Goal: Navigation & Orientation: Find specific page/section

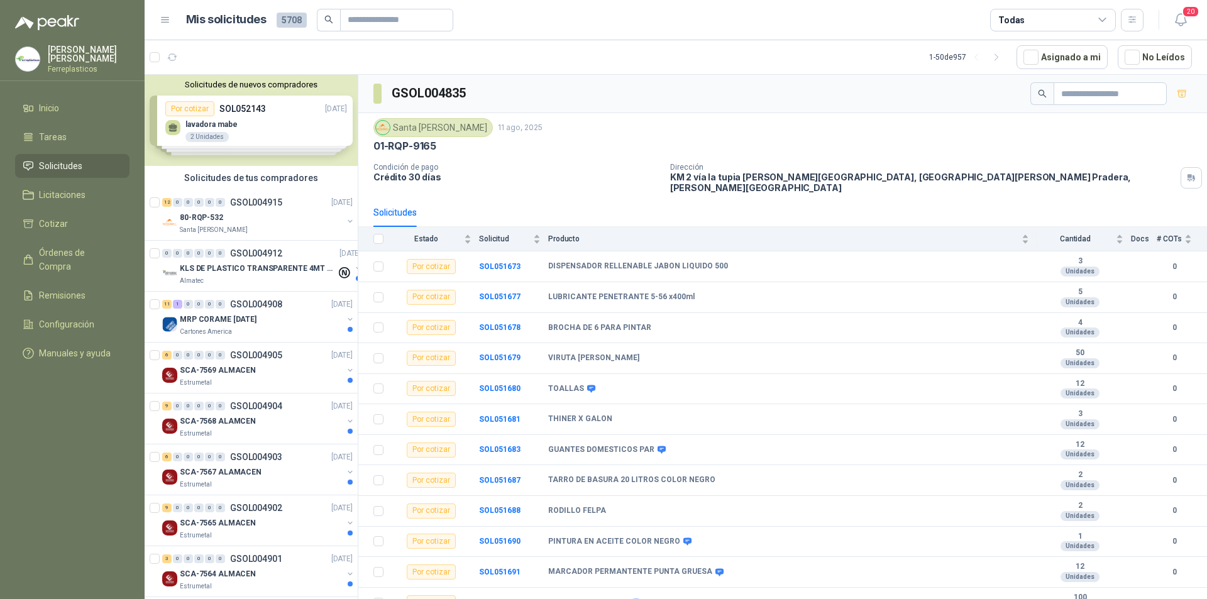
scroll to position [158, 0]
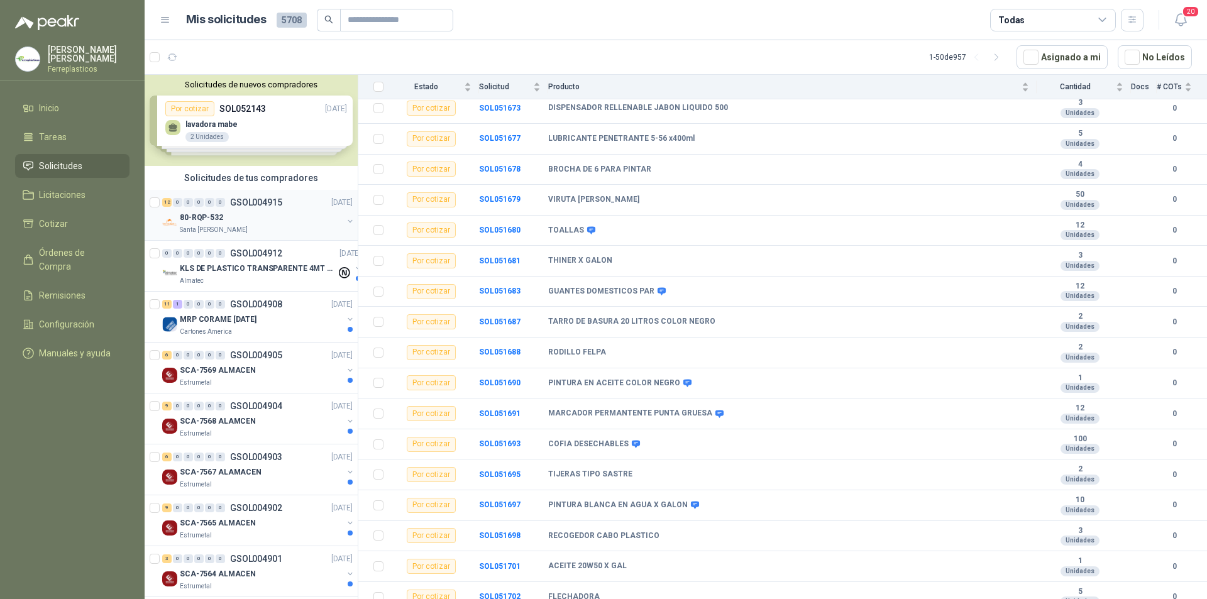
click at [265, 217] on div "80-RQP-532" at bounding box center [261, 217] width 163 height 15
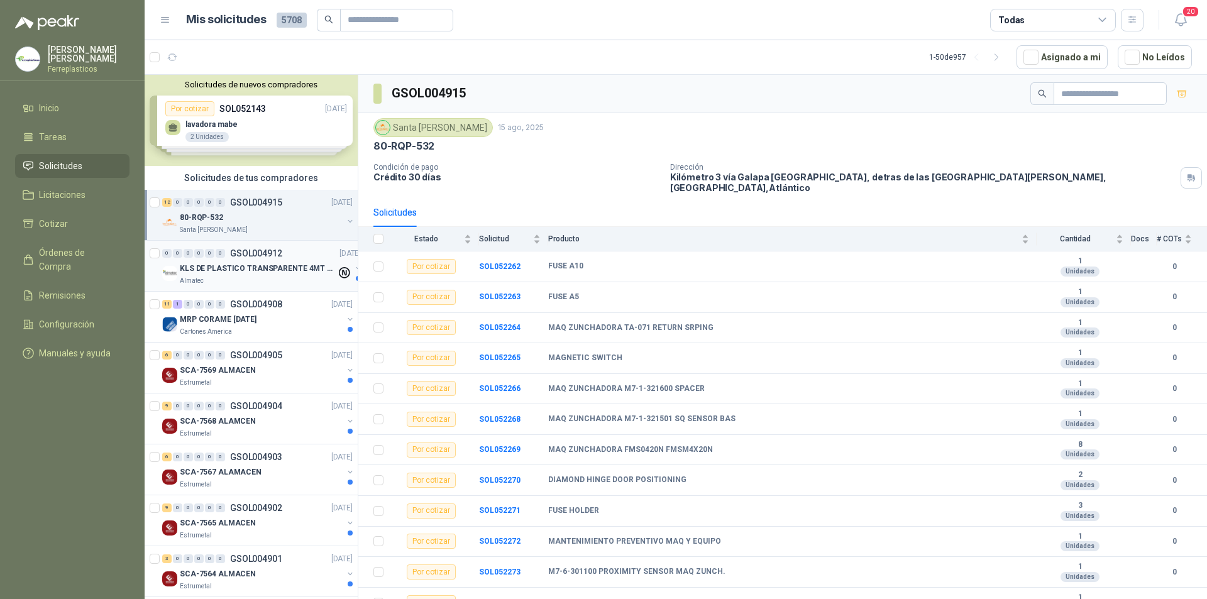
click at [229, 265] on p "KLS DE PLASTICO TRANSPARENTE 4MT CAL 4 Y CINTA TRA" at bounding box center [258, 269] width 157 height 12
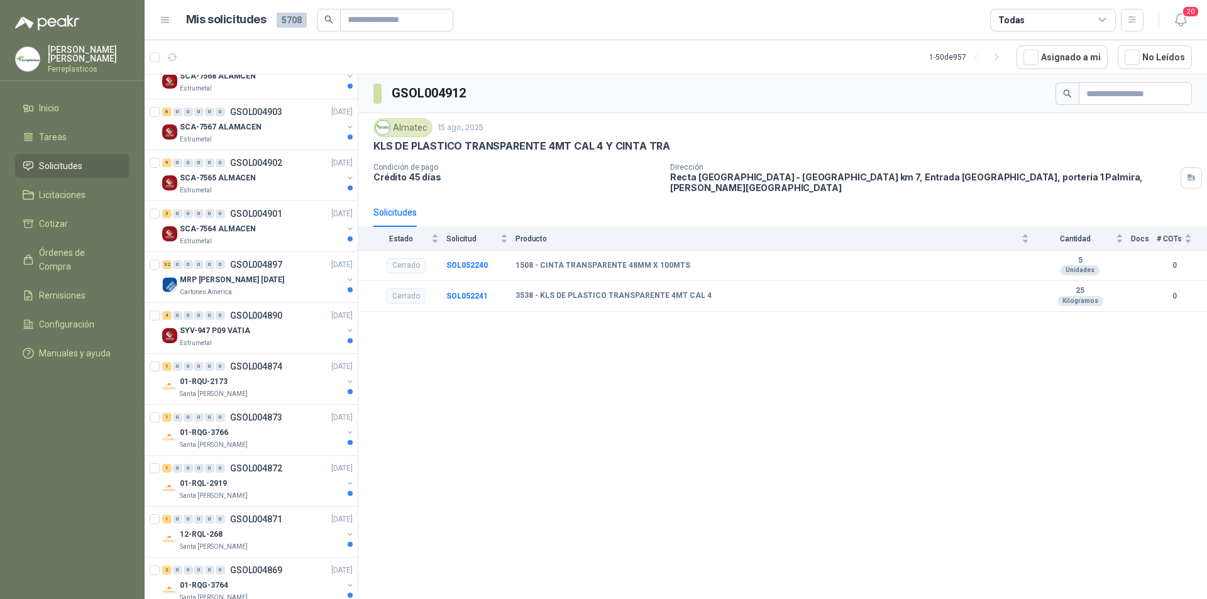
scroll to position [377, 0]
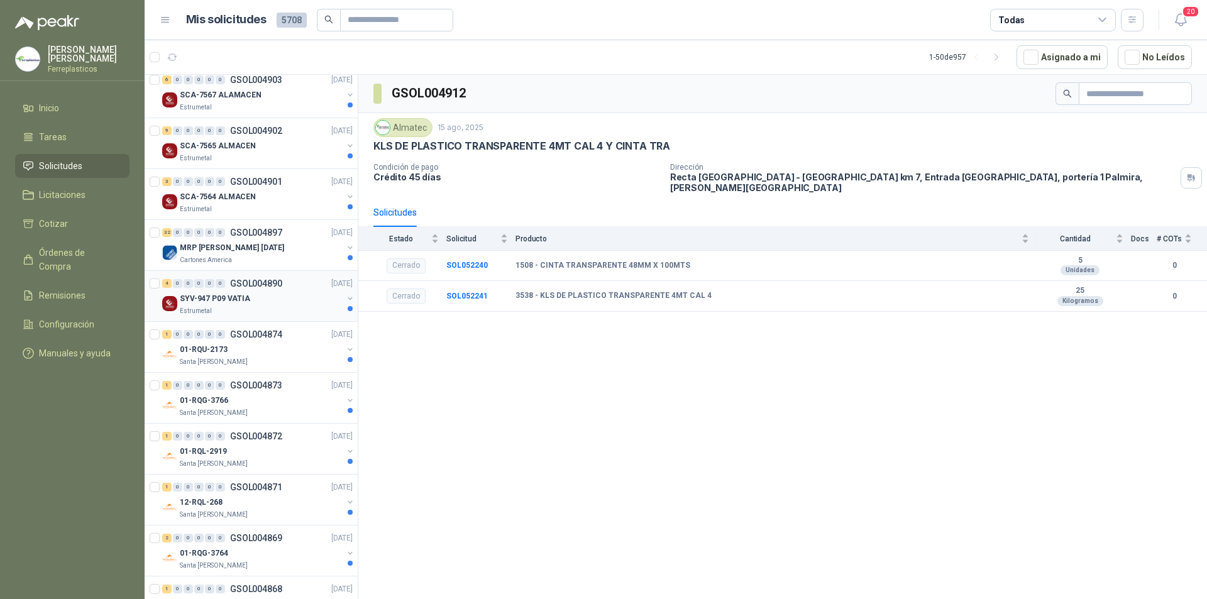
click at [219, 311] on div "Estrumetal" at bounding box center [261, 311] width 163 height 10
click at [219, 340] on div "1 0 0 0 0 0 GSOL004874 [DATE]" at bounding box center [258, 334] width 193 height 15
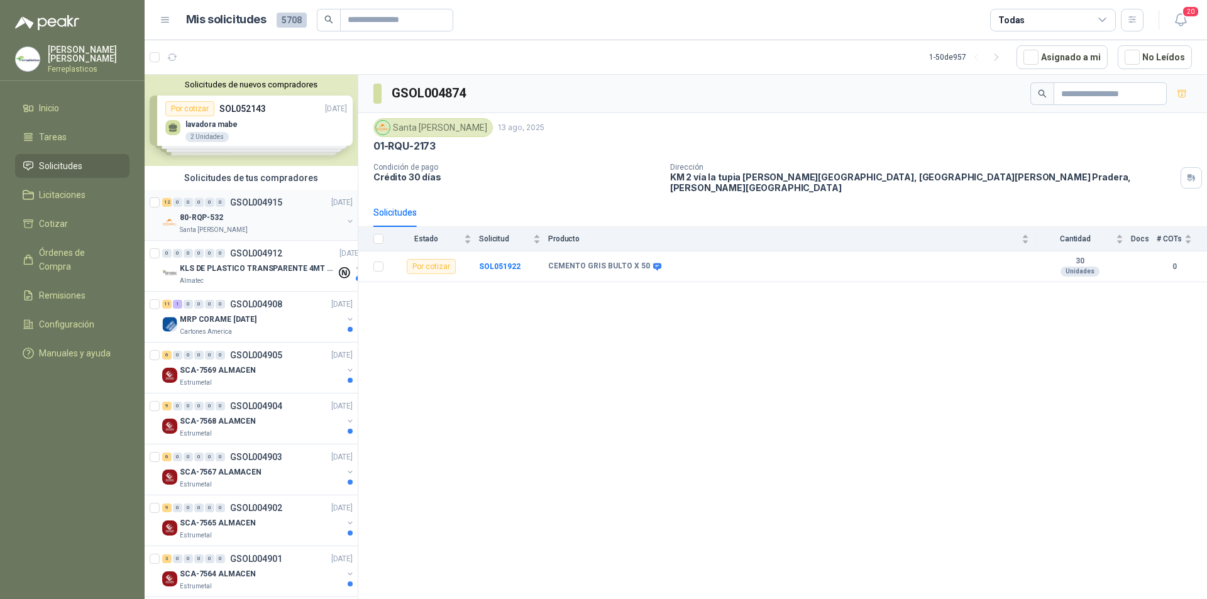
click at [268, 221] on div "80-RQP-532" at bounding box center [261, 217] width 163 height 15
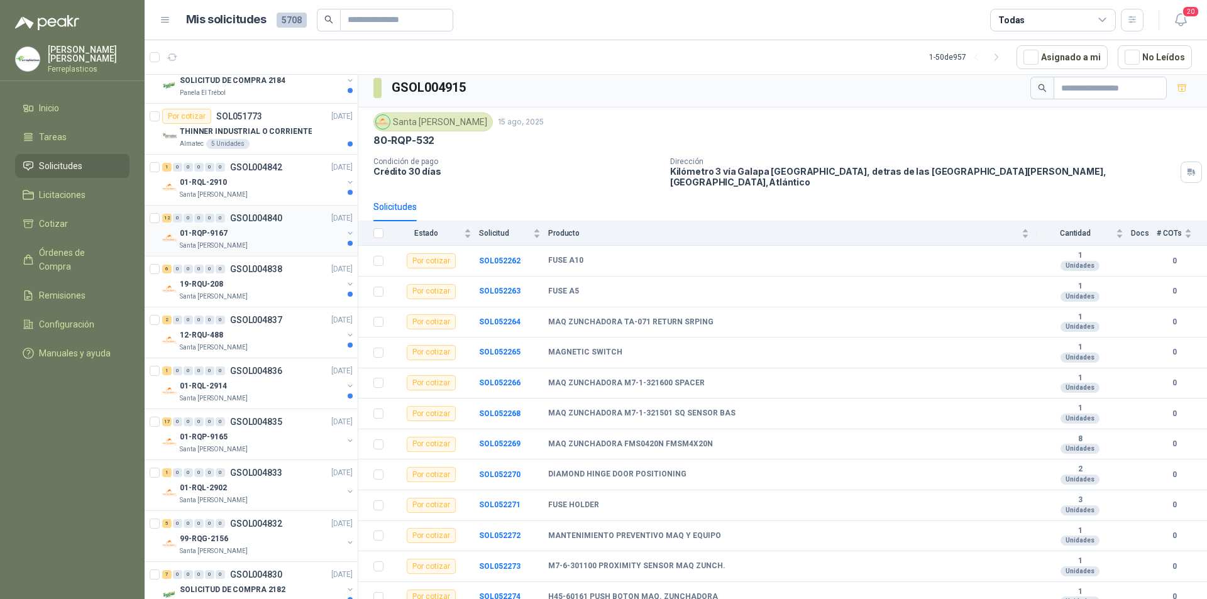
scroll to position [1635, 0]
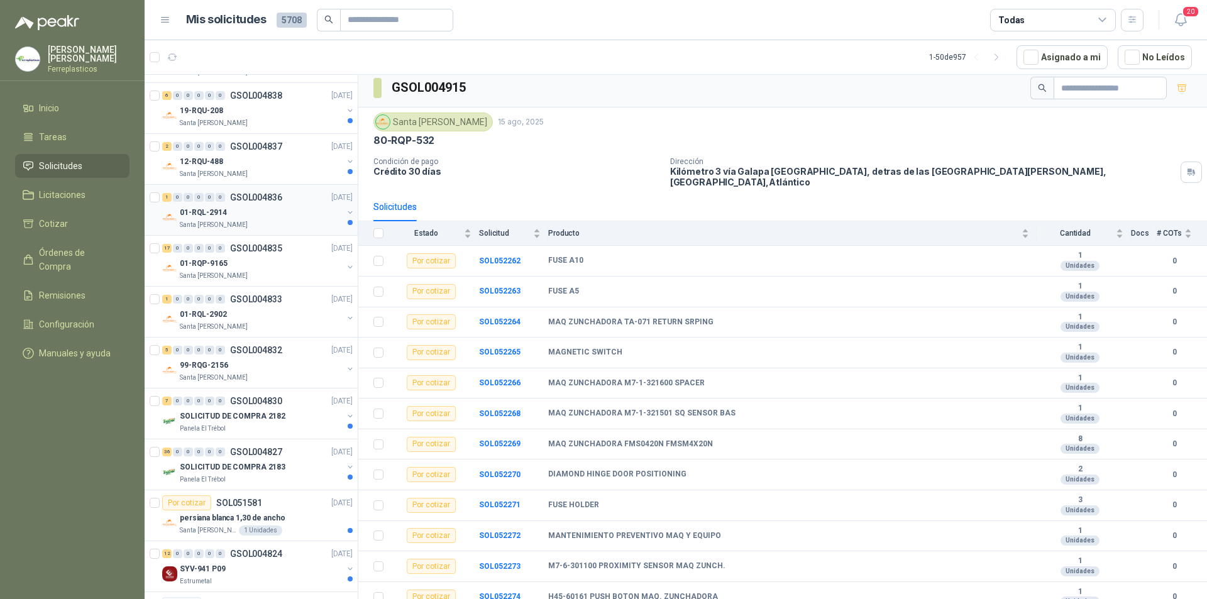
click at [258, 208] on div "01-RQL-2914" at bounding box center [261, 212] width 163 height 15
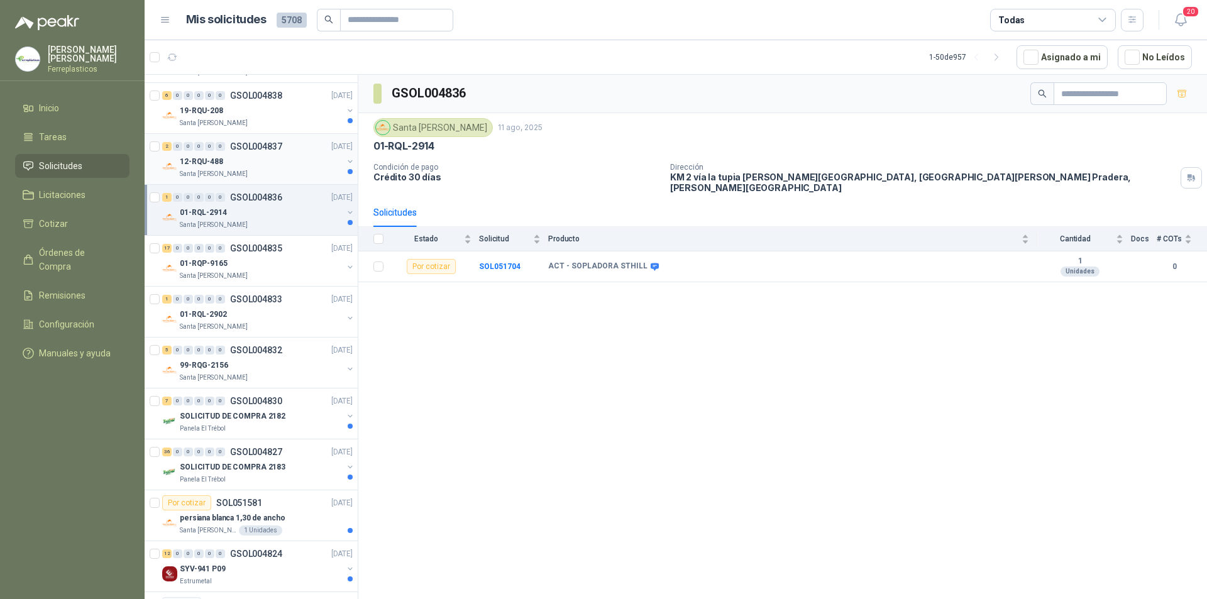
click at [248, 163] on div "12-RQU-488" at bounding box center [261, 161] width 163 height 15
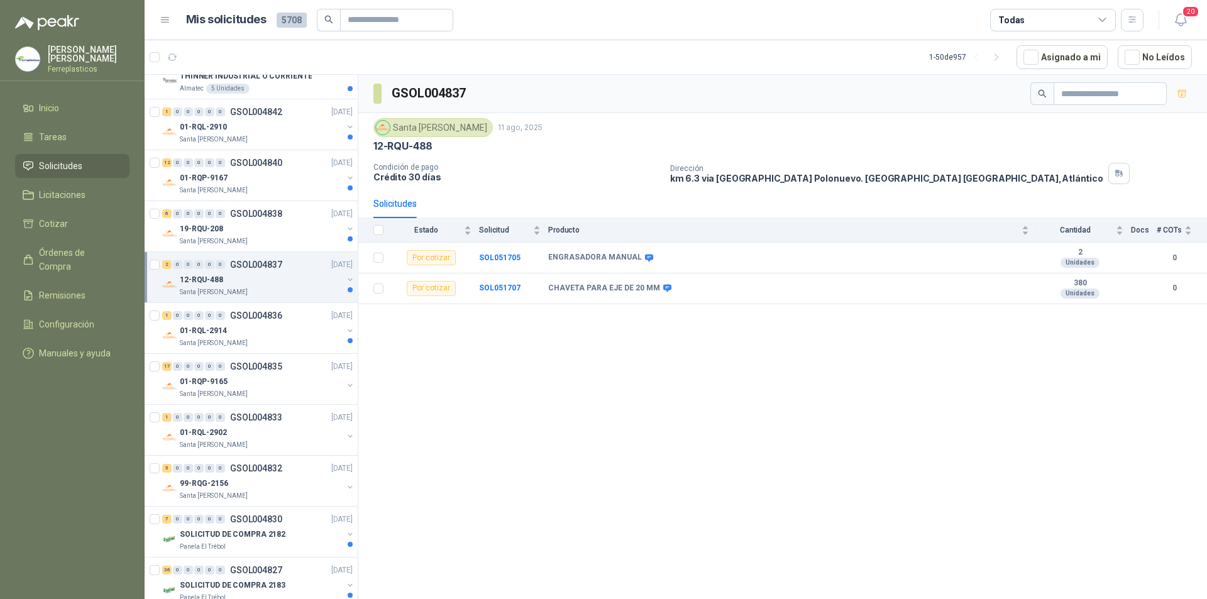
scroll to position [1509, 0]
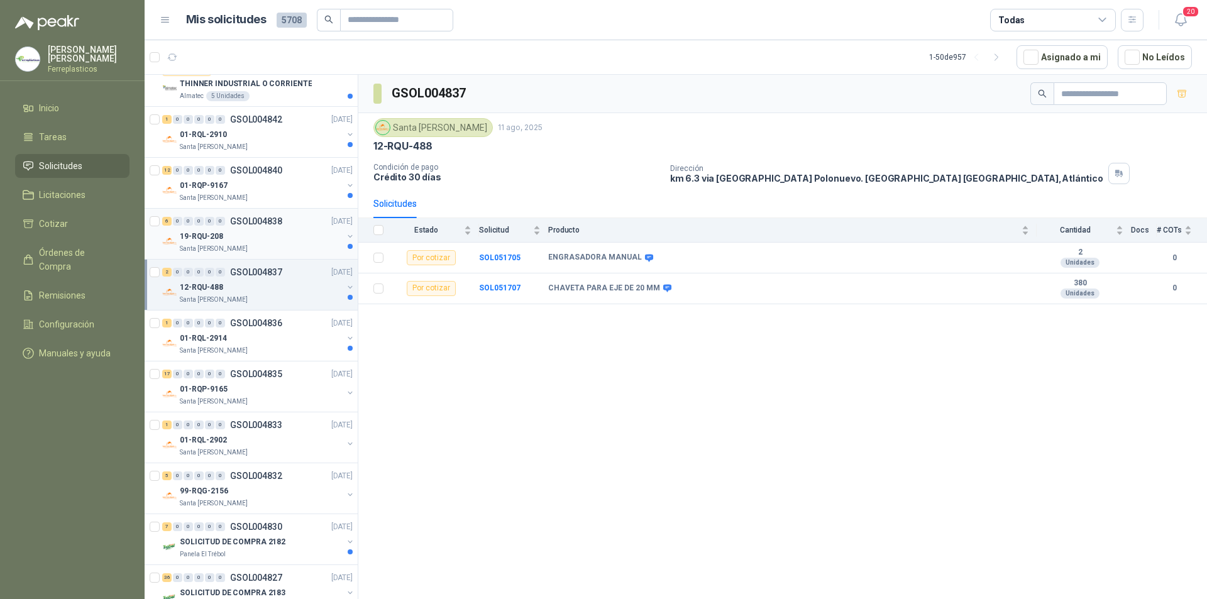
click at [273, 245] on div "Santa [PERSON_NAME]" at bounding box center [261, 249] width 163 height 10
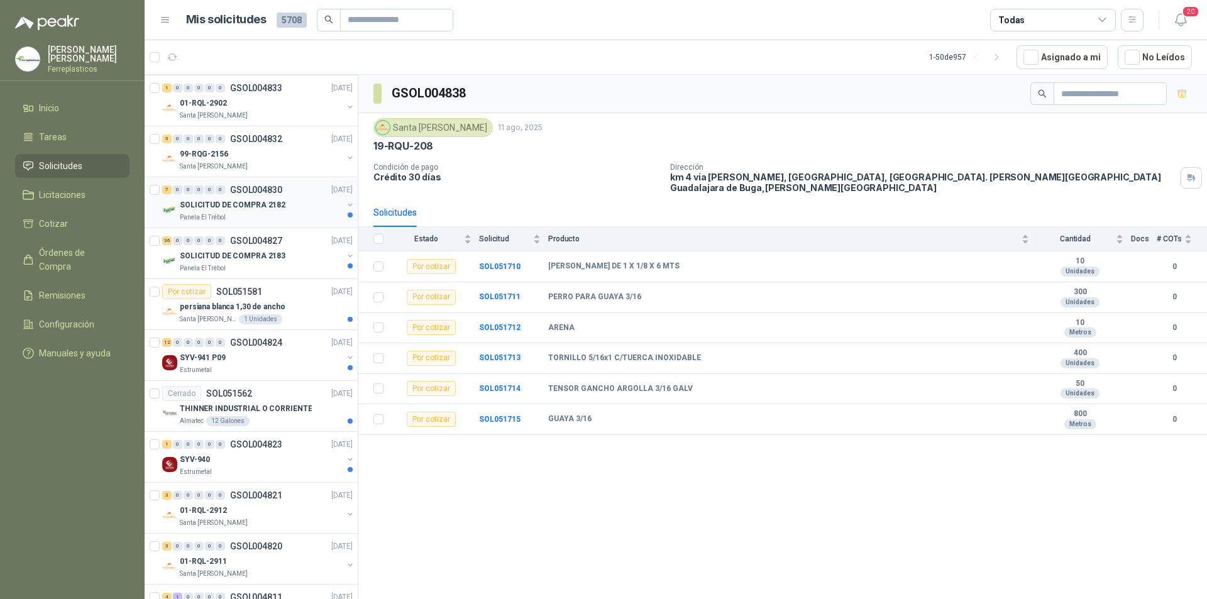
scroll to position [1783, 0]
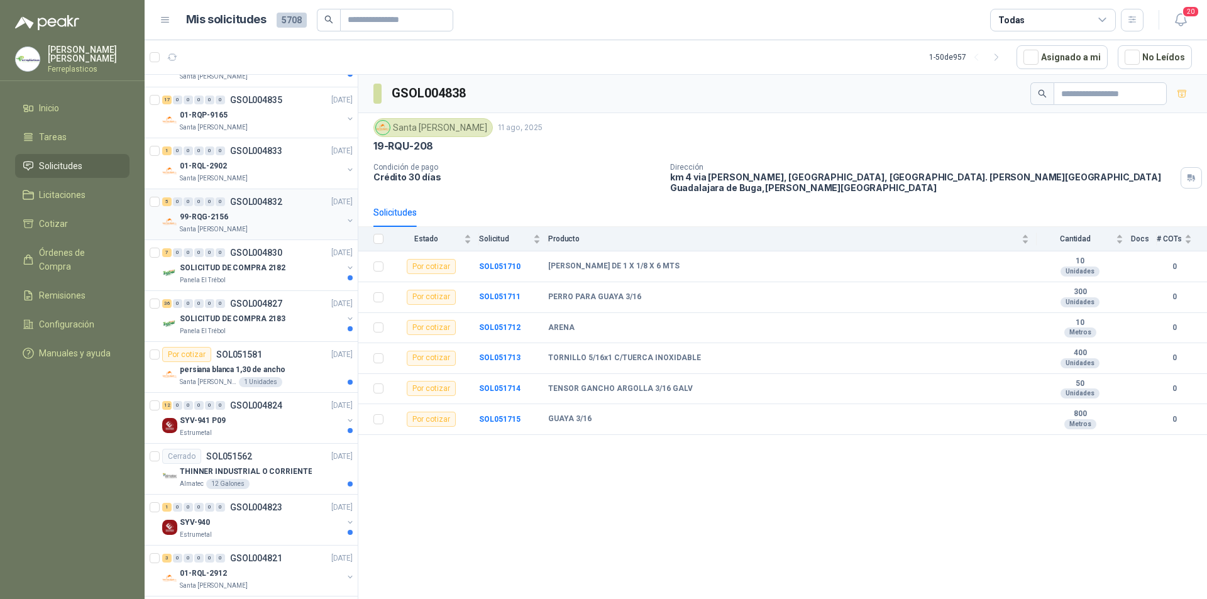
click at [272, 224] on div "99-RQG-2156" at bounding box center [261, 216] width 163 height 15
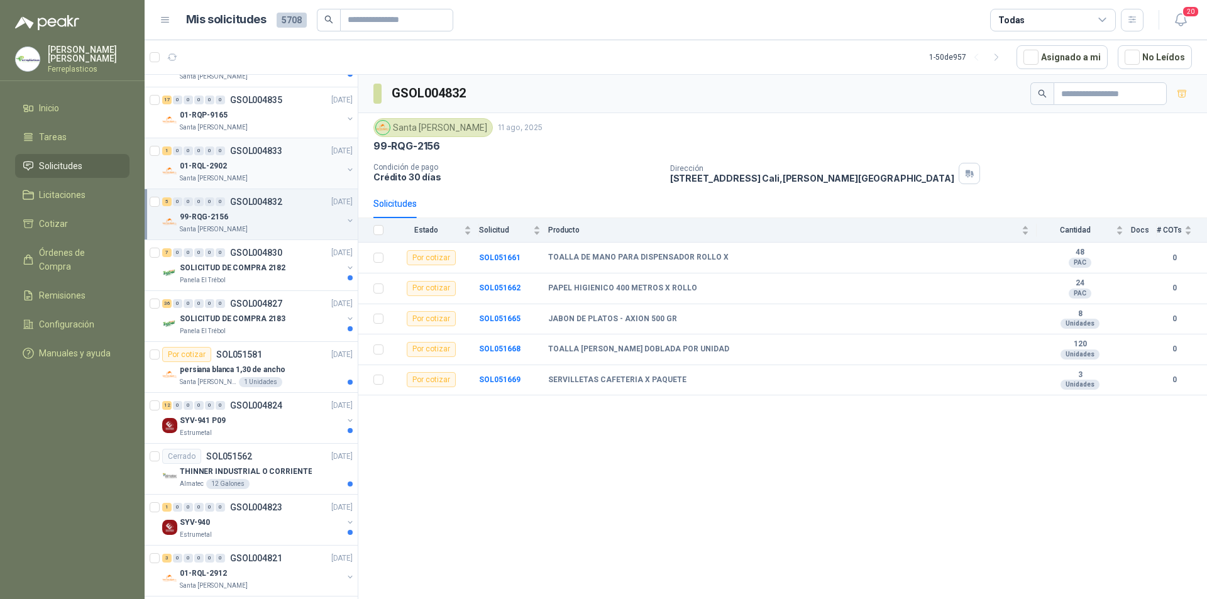
click at [279, 163] on div "01-RQL-2902" at bounding box center [261, 165] width 163 height 15
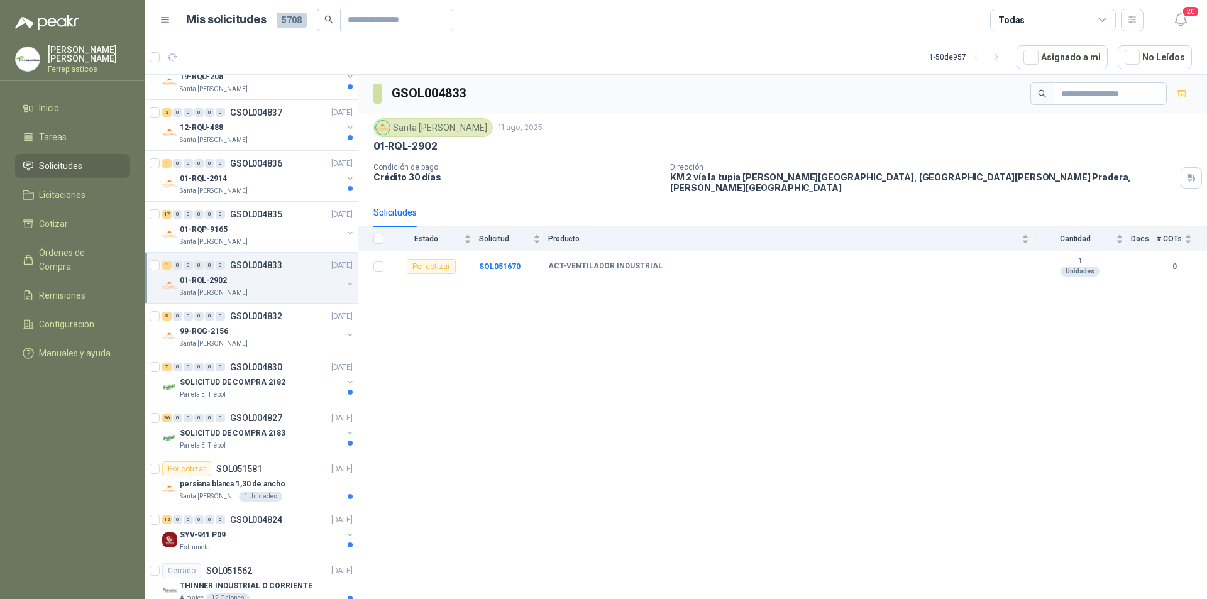
scroll to position [1657, 0]
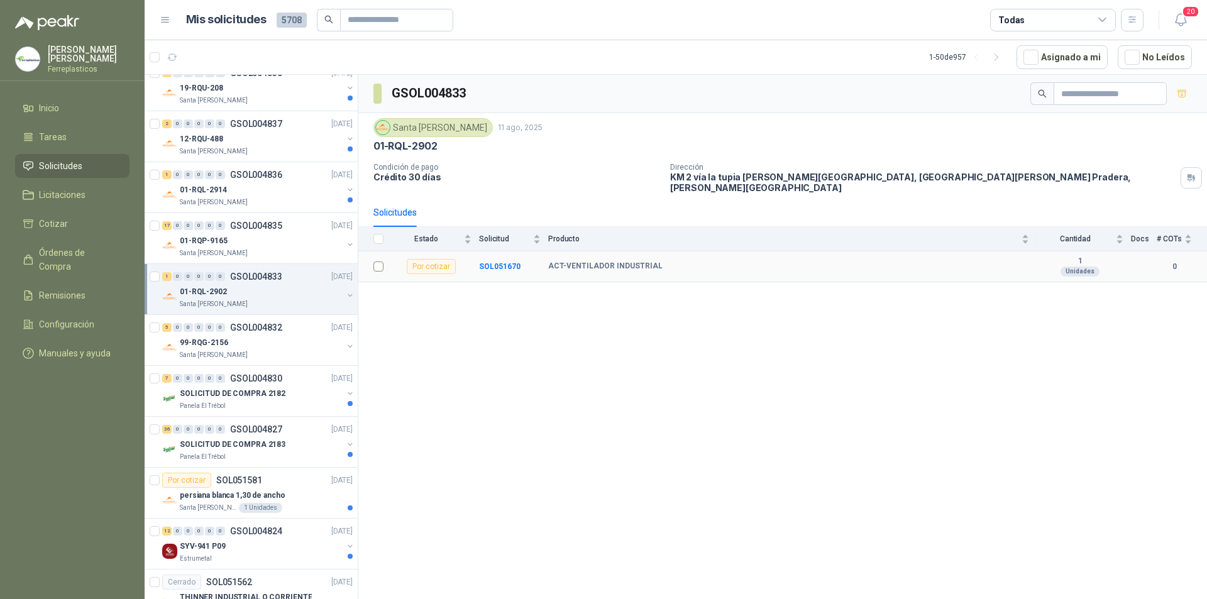
click at [367, 257] on td at bounding box center [374, 266] width 33 height 31
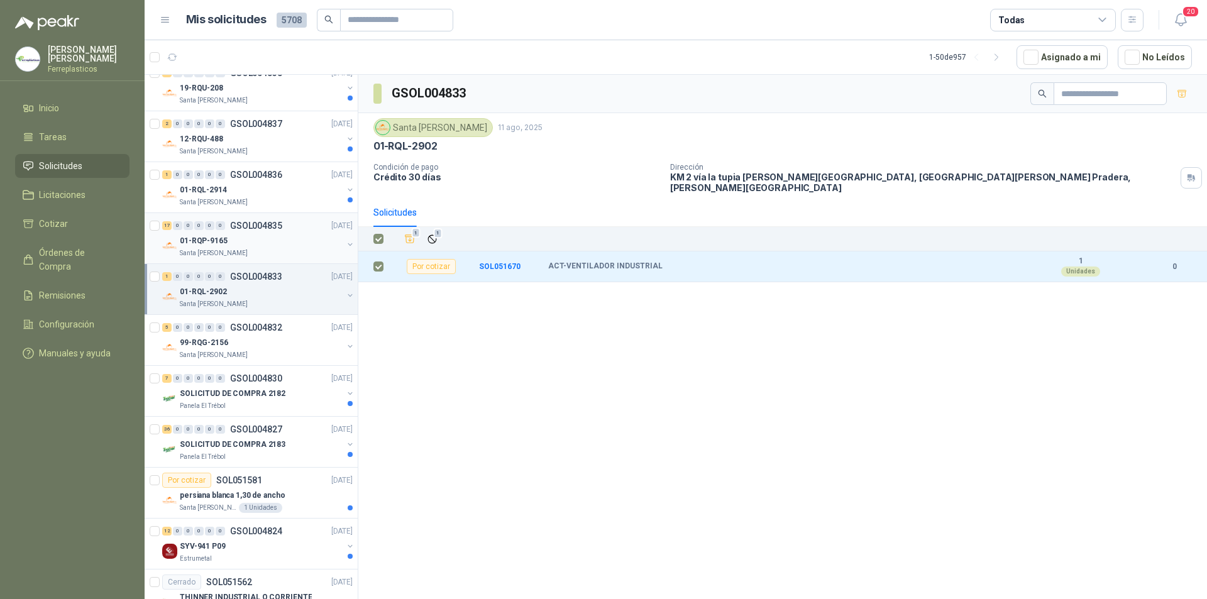
click at [290, 233] on div "17 0 0 0 0 0 GSOL004835 [DATE]" at bounding box center [258, 225] width 193 height 15
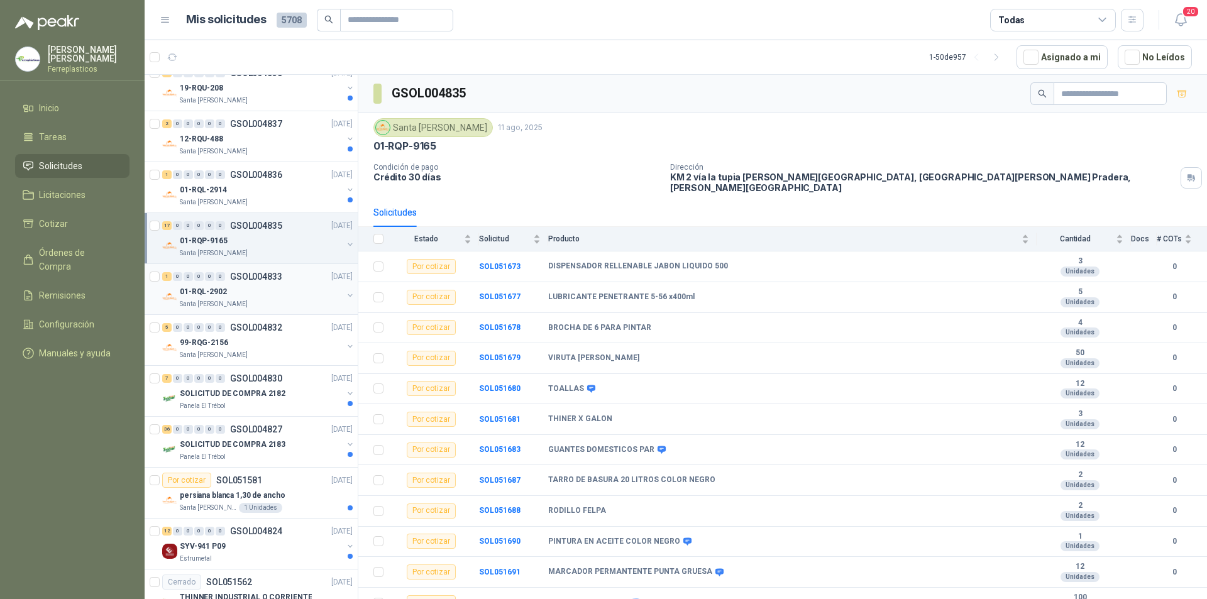
click at [305, 280] on div "1 0 0 0 0 0 GSOL004833 [DATE]" at bounding box center [258, 276] width 193 height 15
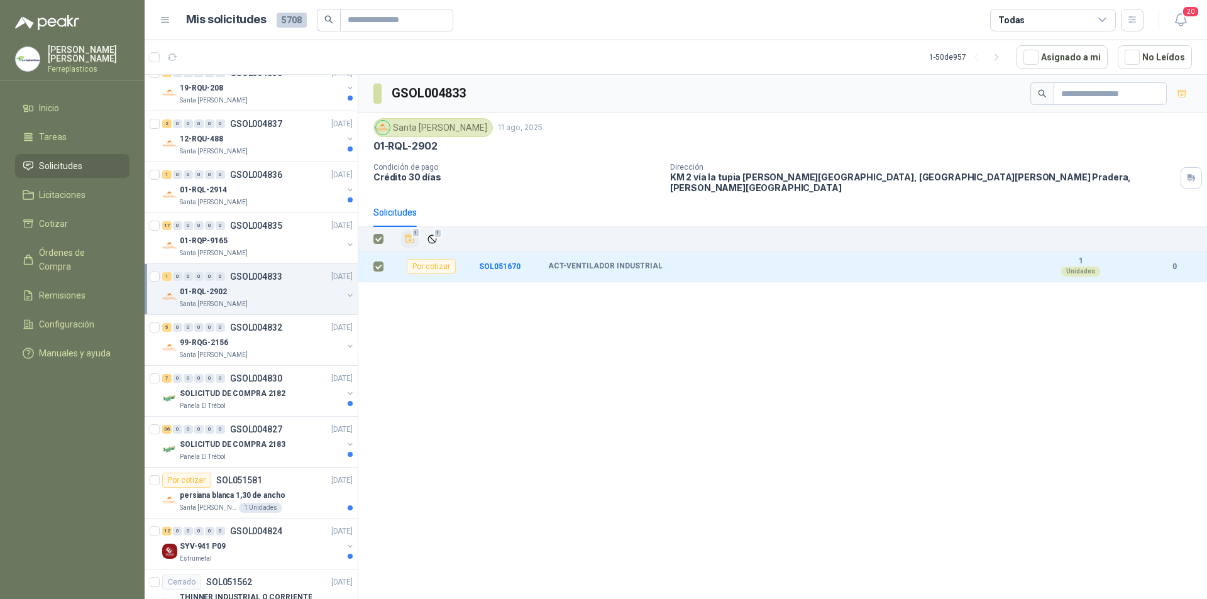
click at [411, 233] on icon "Añadir" at bounding box center [409, 238] width 11 height 11
click at [251, 252] on div "Santa [PERSON_NAME]" at bounding box center [261, 253] width 163 height 10
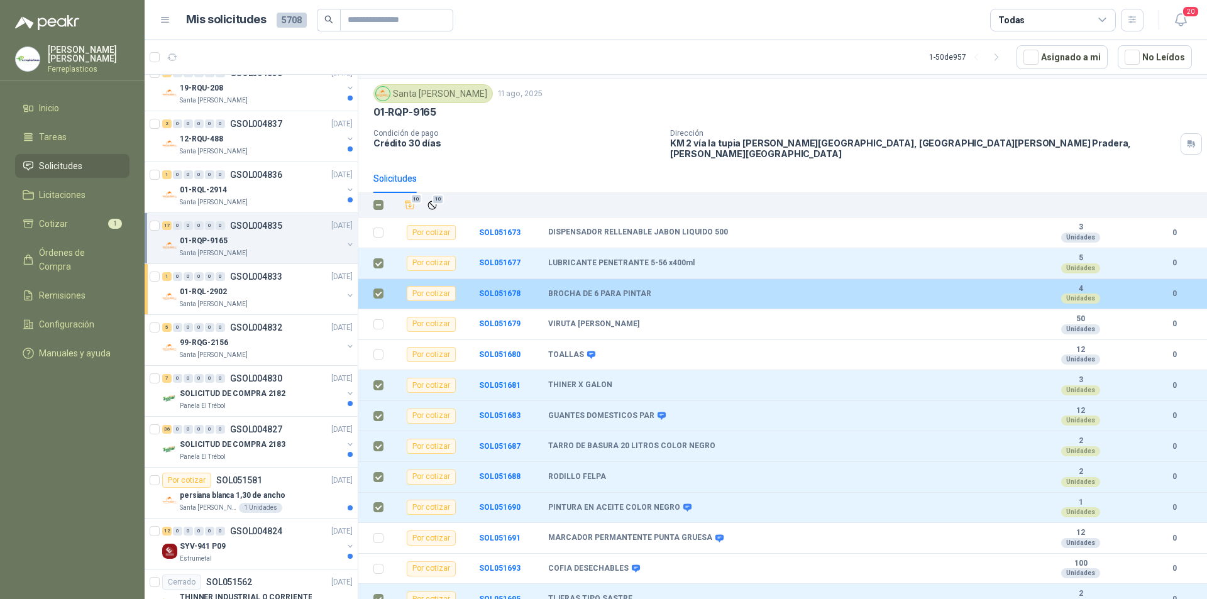
scroll to position [33, 0]
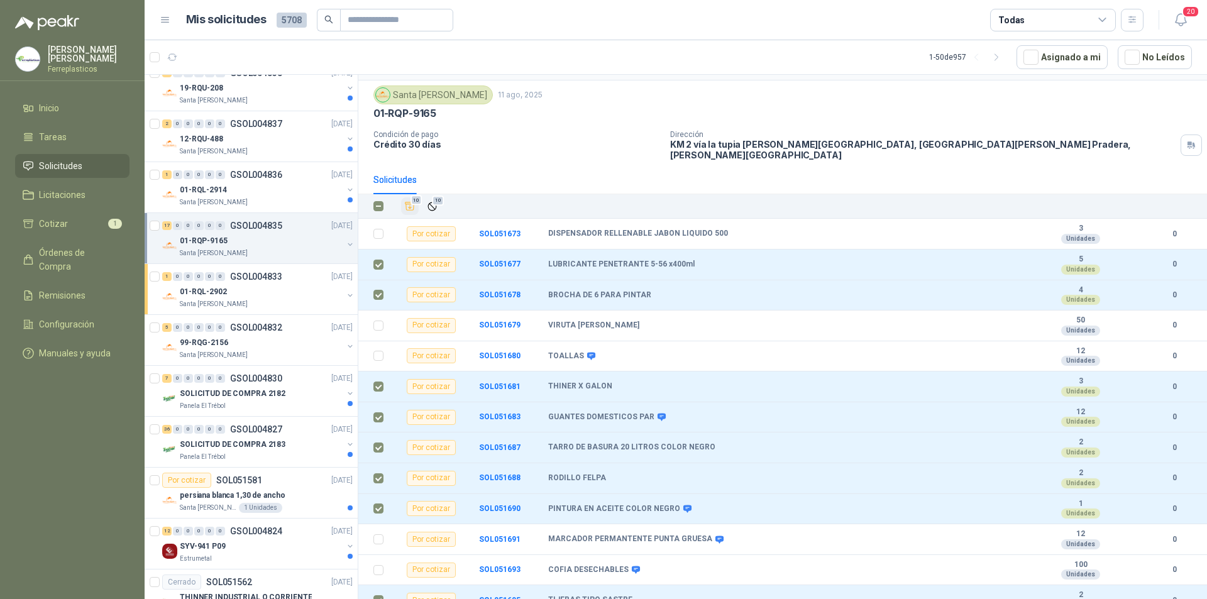
click at [414, 202] on icon "Añadir" at bounding box center [409, 206] width 9 height 8
click at [274, 202] on div "Santa [PERSON_NAME]" at bounding box center [261, 202] width 163 height 10
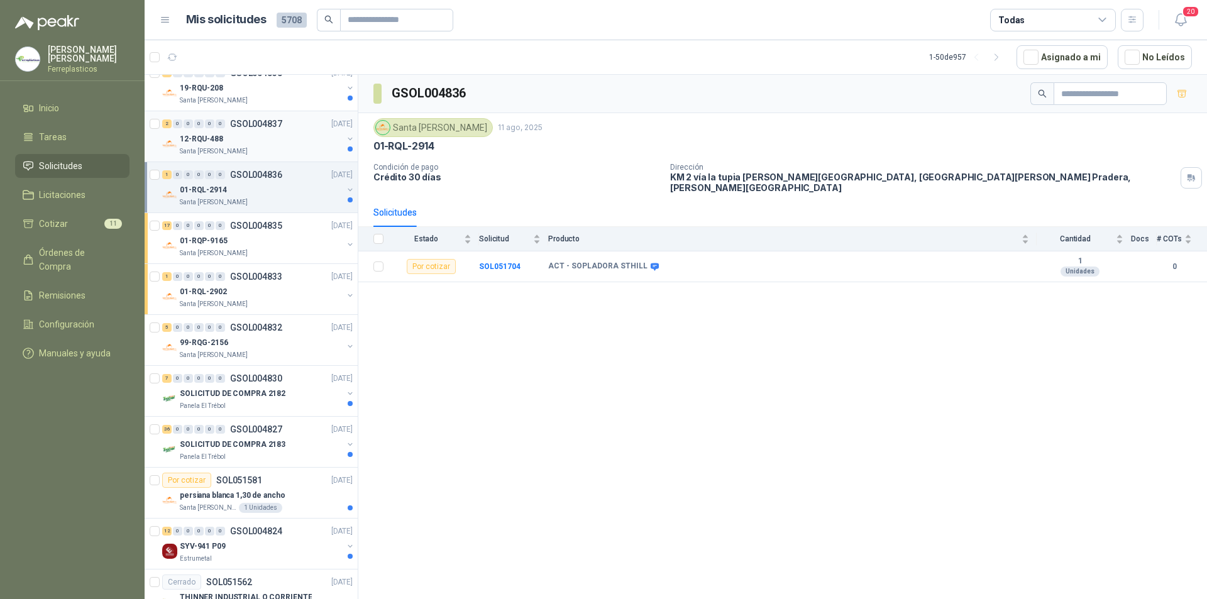
click at [275, 141] on div "12-RQU-488" at bounding box center [261, 138] width 163 height 15
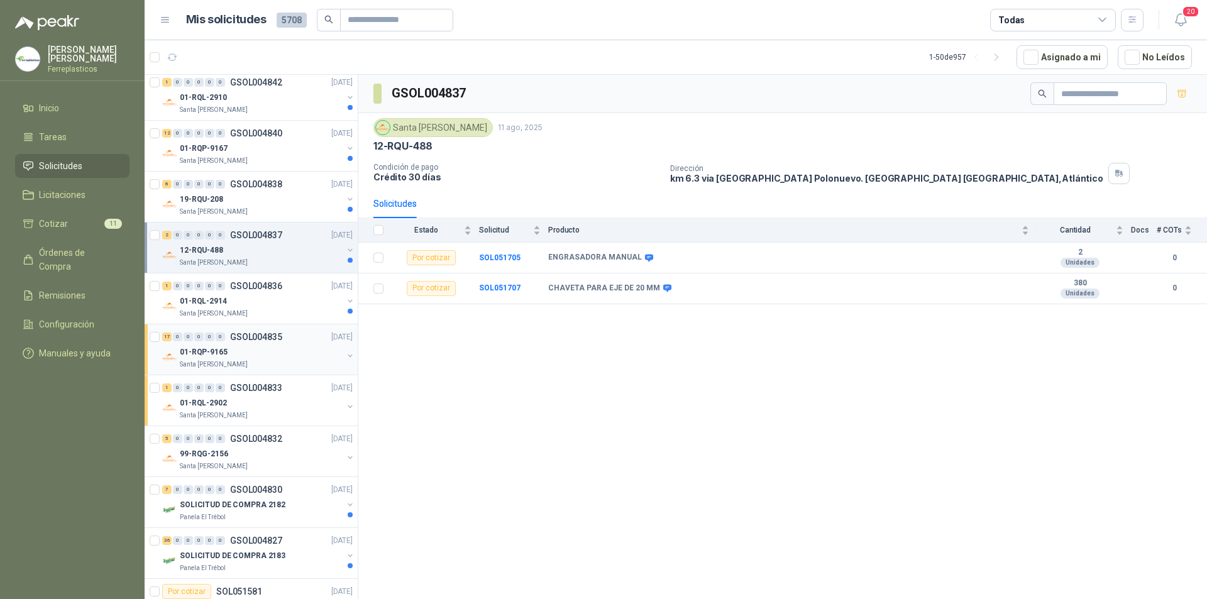
scroll to position [1531, 0]
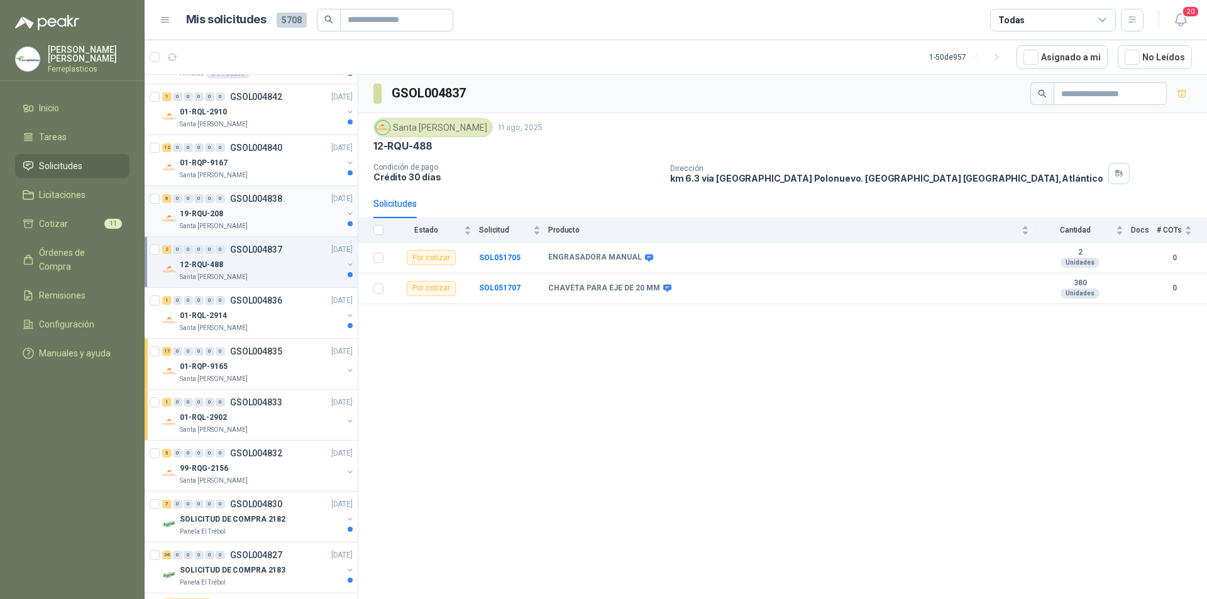
click at [309, 218] on div "19-RQU-208" at bounding box center [261, 213] width 163 height 15
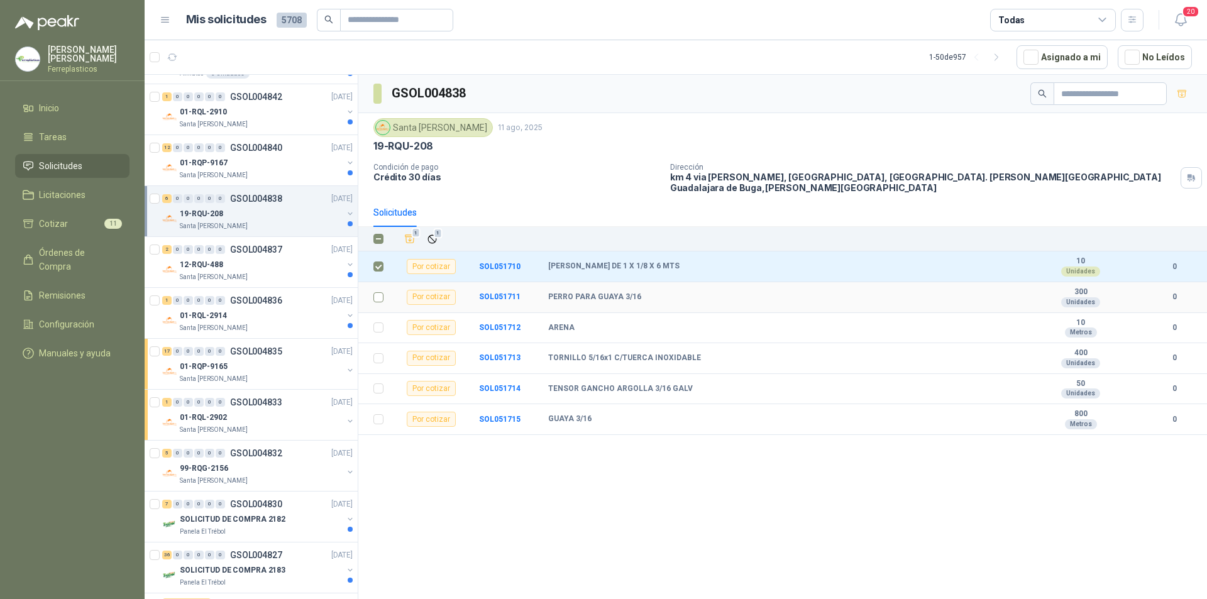
click at [372, 289] on td at bounding box center [374, 297] width 33 height 31
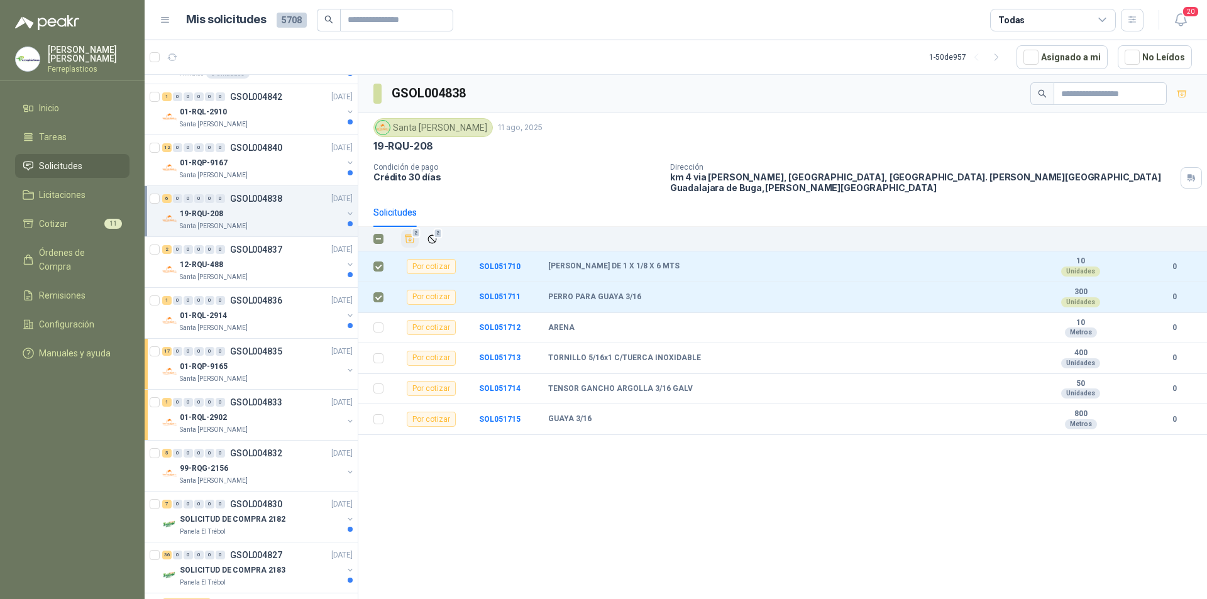
click at [411, 233] on icon "Añadir" at bounding box center [409, 238] width 11 height 11
click at [258, 158] on div "01-RQP-9167" at bounding box center [261, 162] width 163 height 15
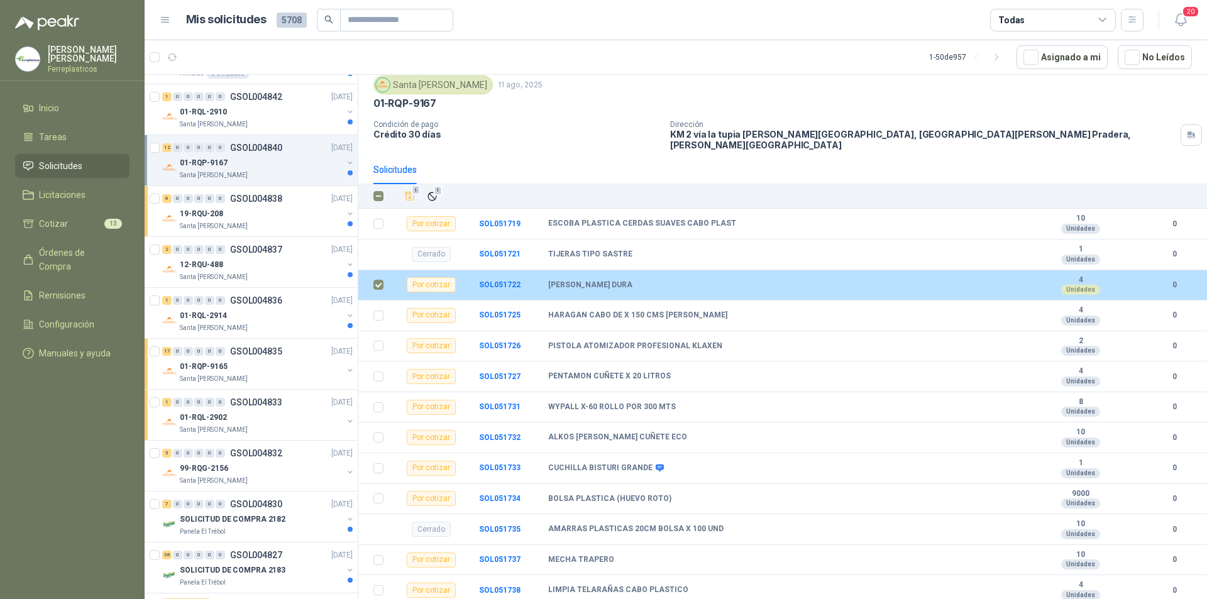
scroll to position [67, 0]
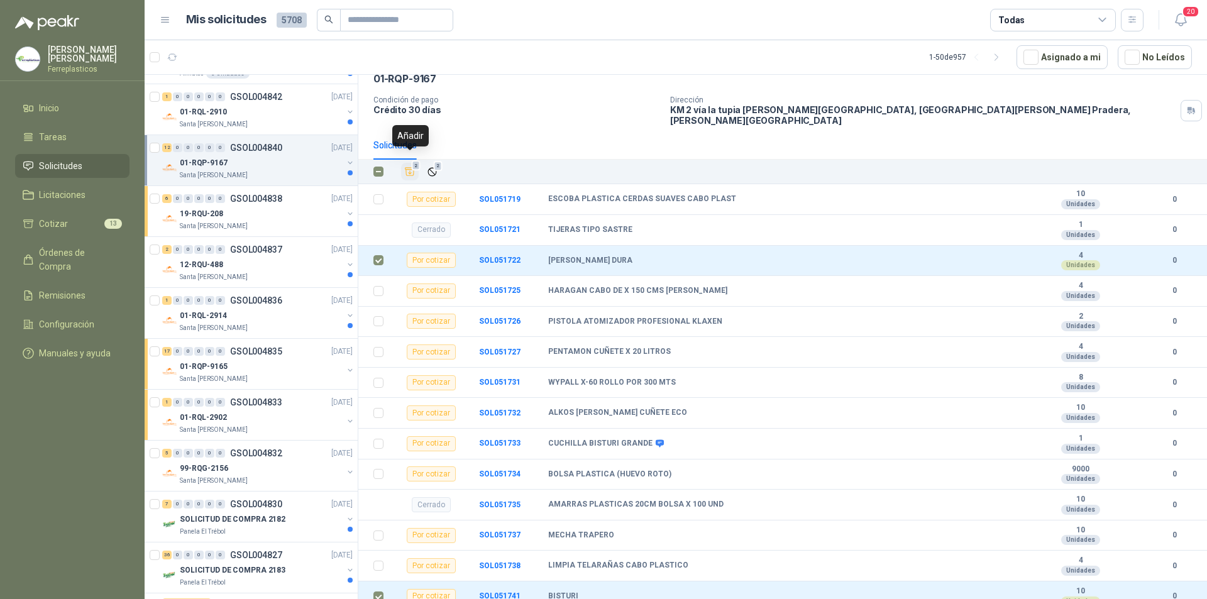
click at [417, 161] on span "2" at bounding box center [416, 166] width 9 height 10
click at [299, 126] on div "Santa [PERSON_NAME]" at bounding box center [261, 124] width 163 height 10
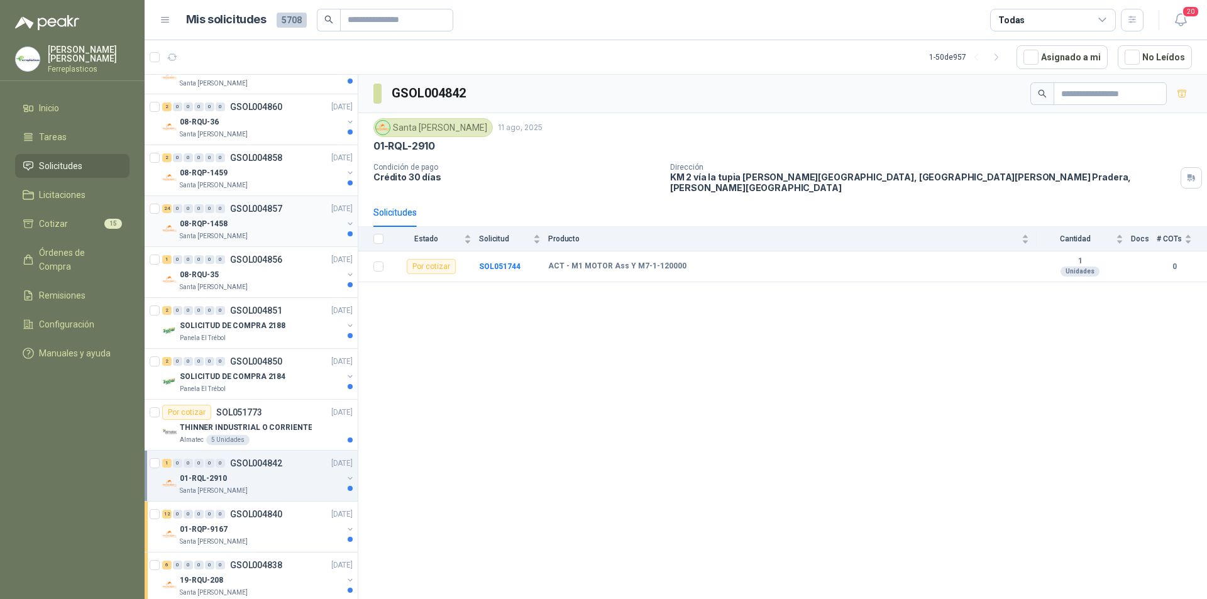
scroll to position [1154, 0]
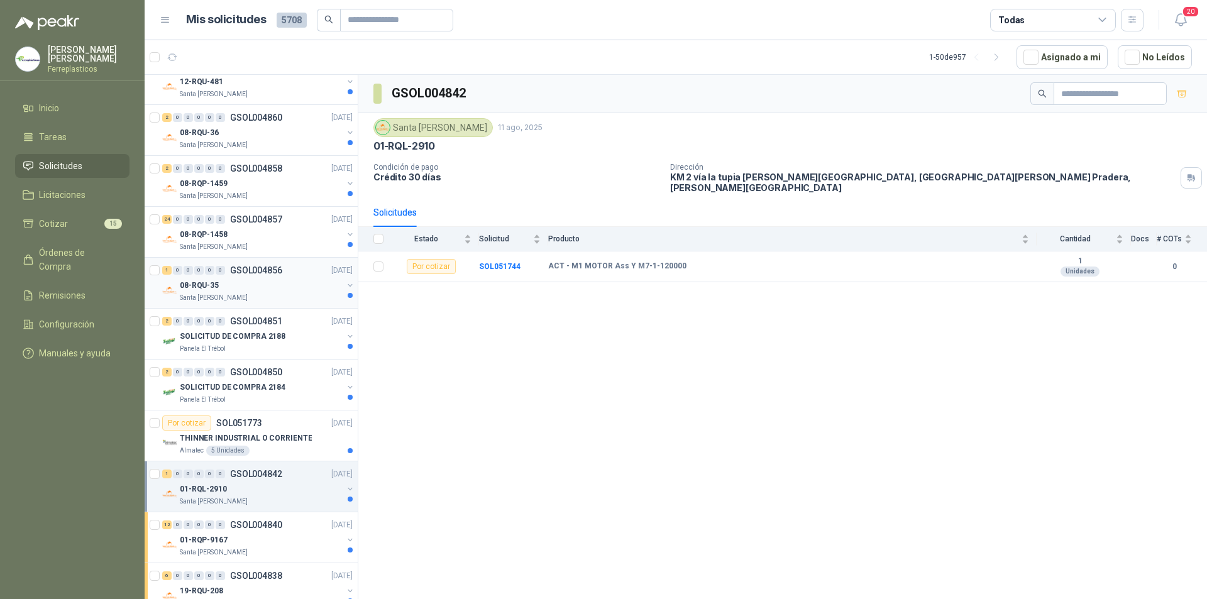
click at [229, 282] on div "08-RQU-35" at bounding box center [261, 285] width 163 height 15
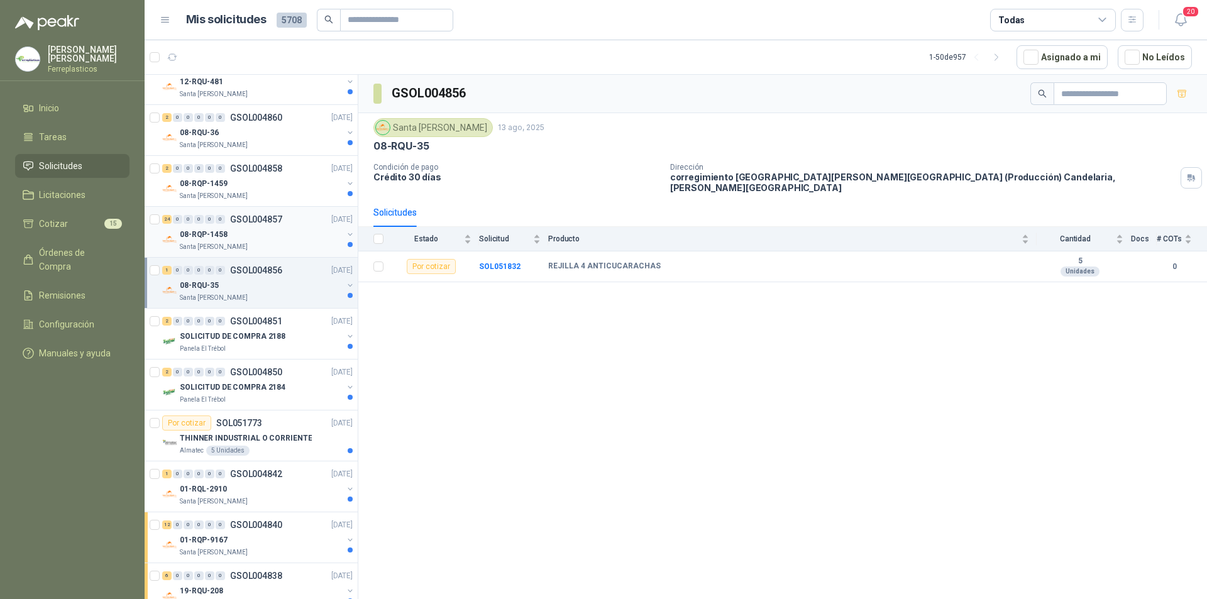
click at [273, 240] on div "08-RQP-1458" at bounding box center [261, 234] width 163 height 15
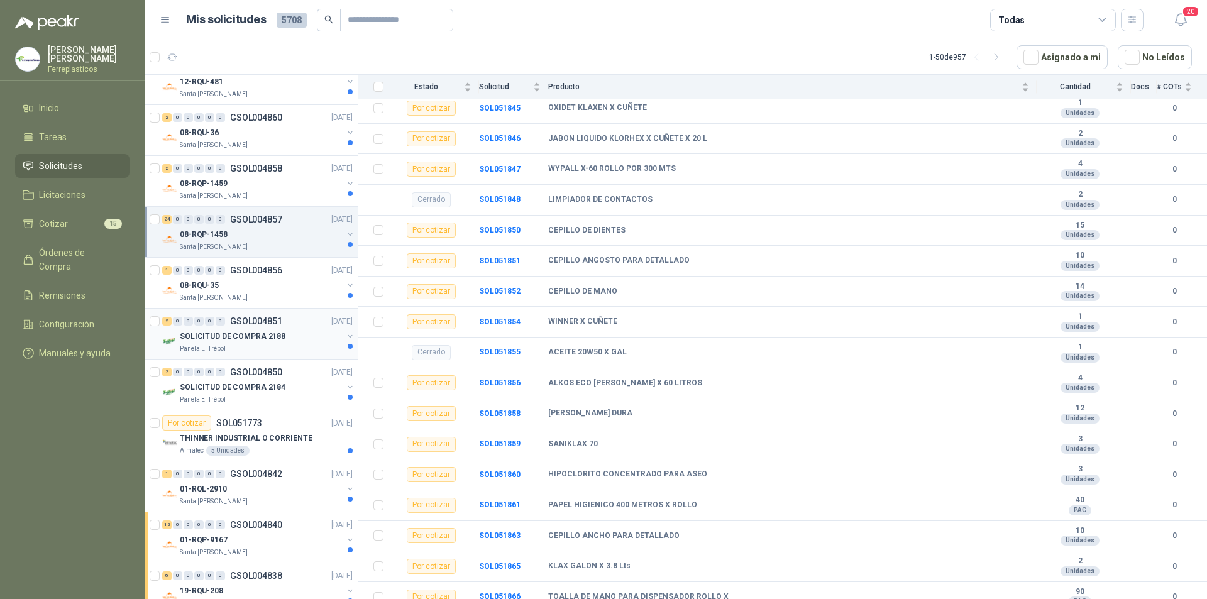
scroll to position [1091, 0]
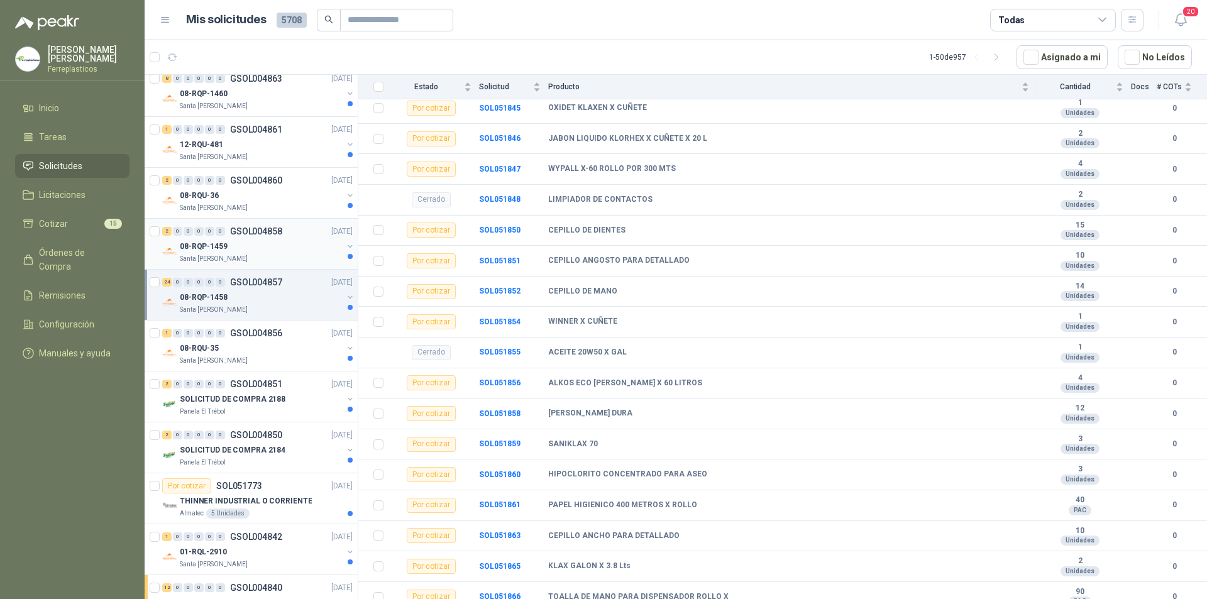
click at [269, 233] on p "GSOL004858" at bounding box center [256, 231] width 52 height 9
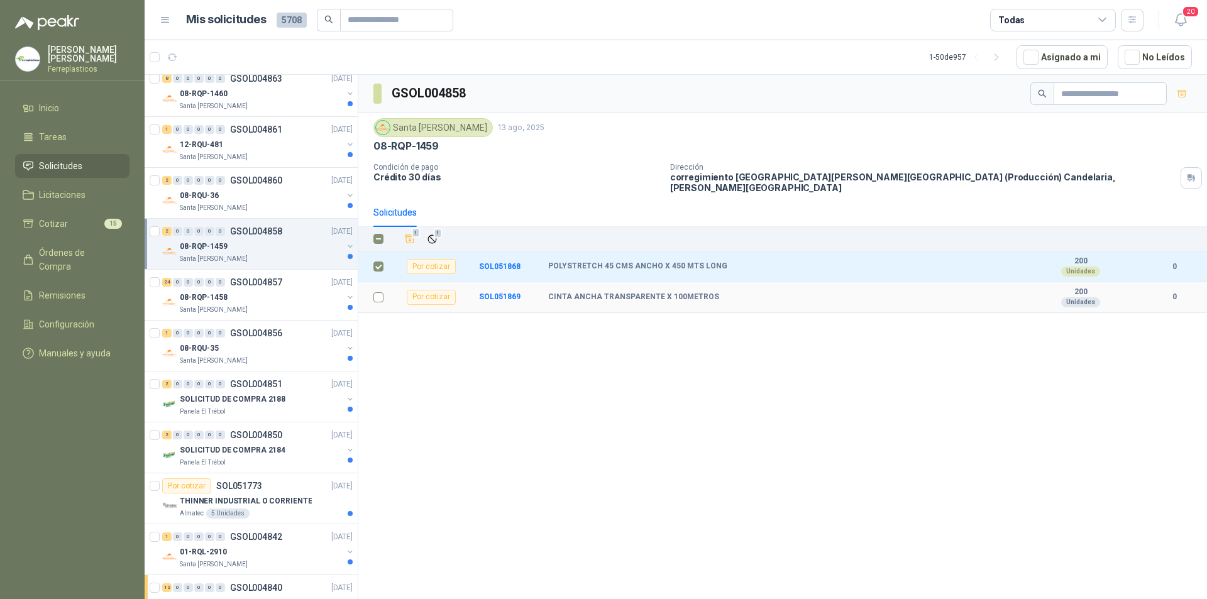
click at [383, 285] on td at bounding box center [374, 297] width 33 height 31
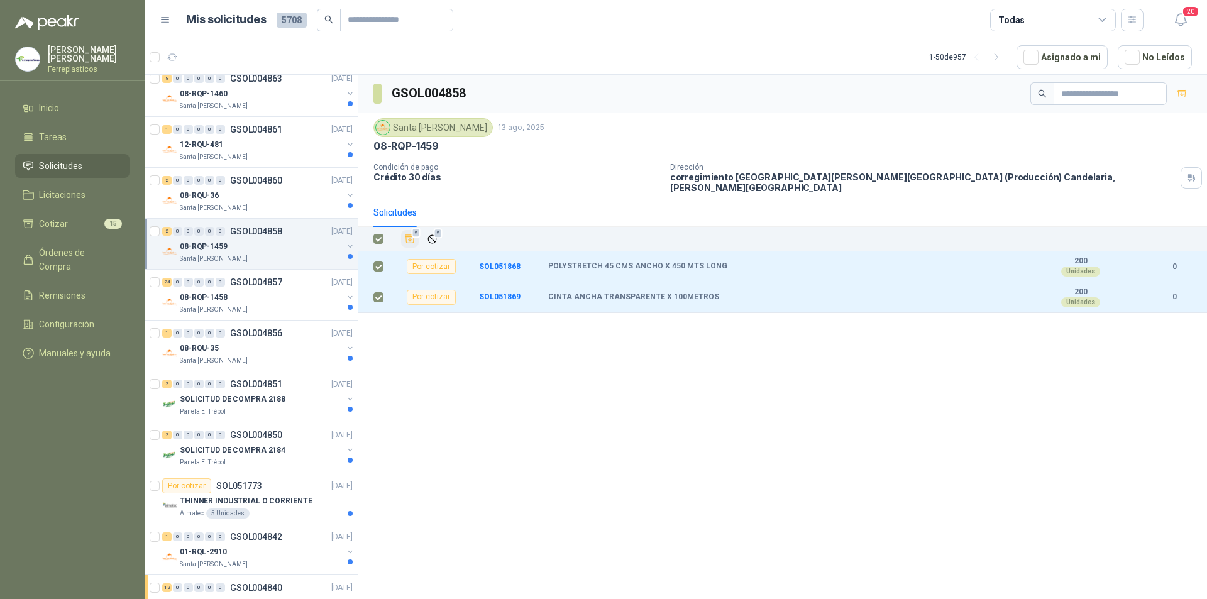
click at [412, 228] on span "2" at bounding box center [416, 233] width 9 height 10
click at [282, 198] on div "08-RQU-36" at bounding box center [261, 195] width 163 height 15
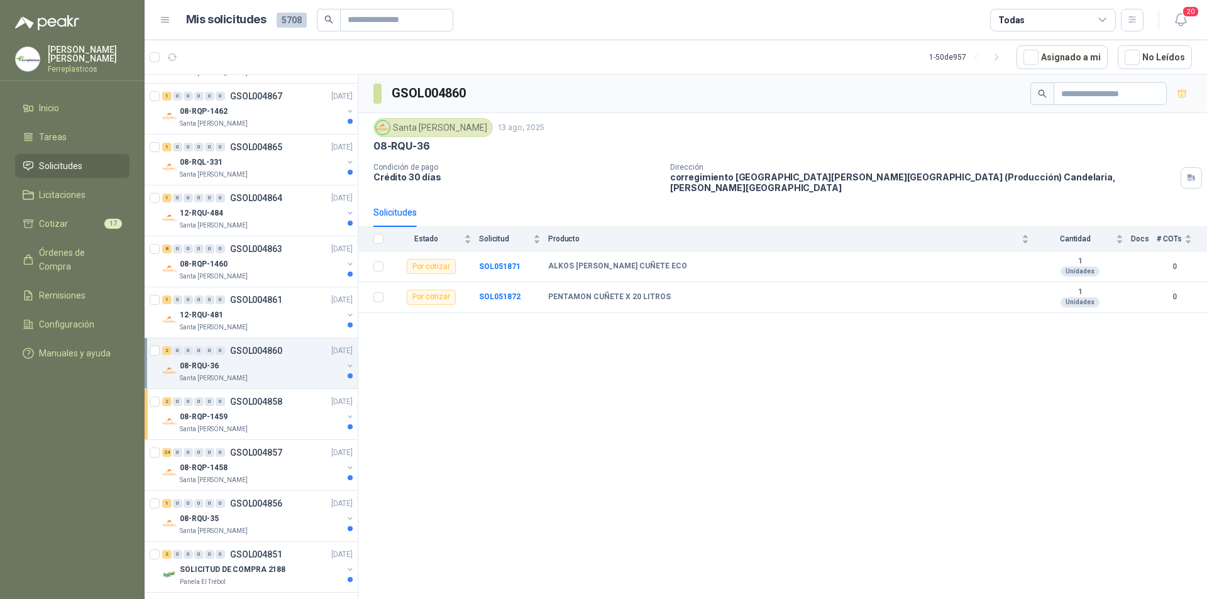
scroll to position [903, 0]
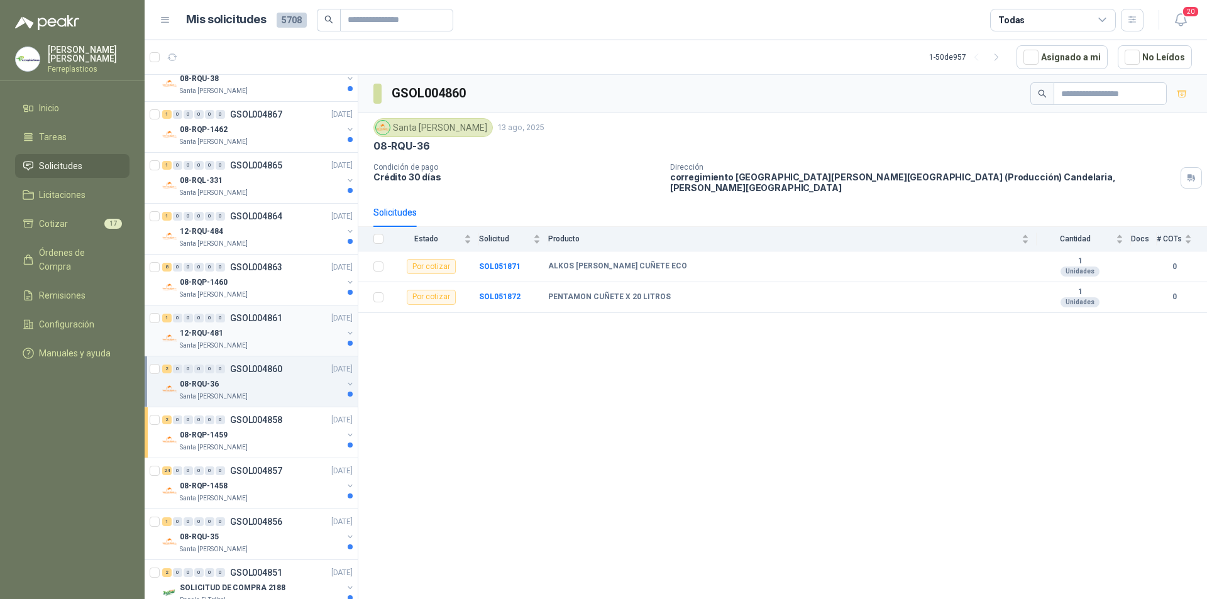
click at [276, 320] on p "GSOL004861" at bounding box center [256, 318] width 52 height 9
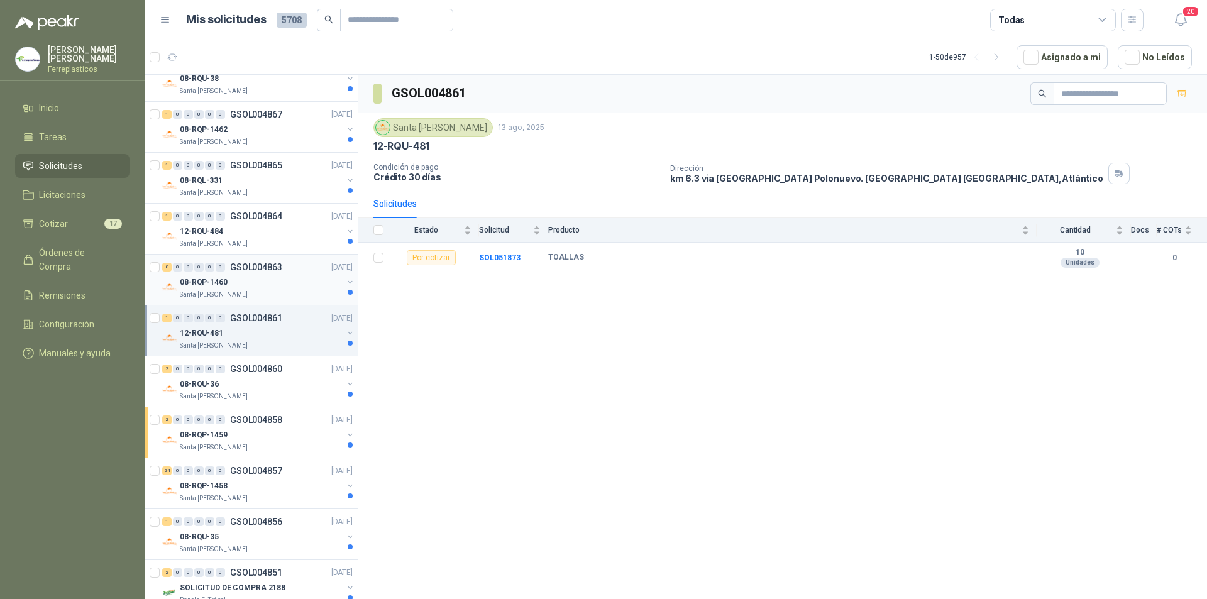
click at [278, 288] on div "08-RQP-1460" at bounding box center [261, 282] width 163 height 15
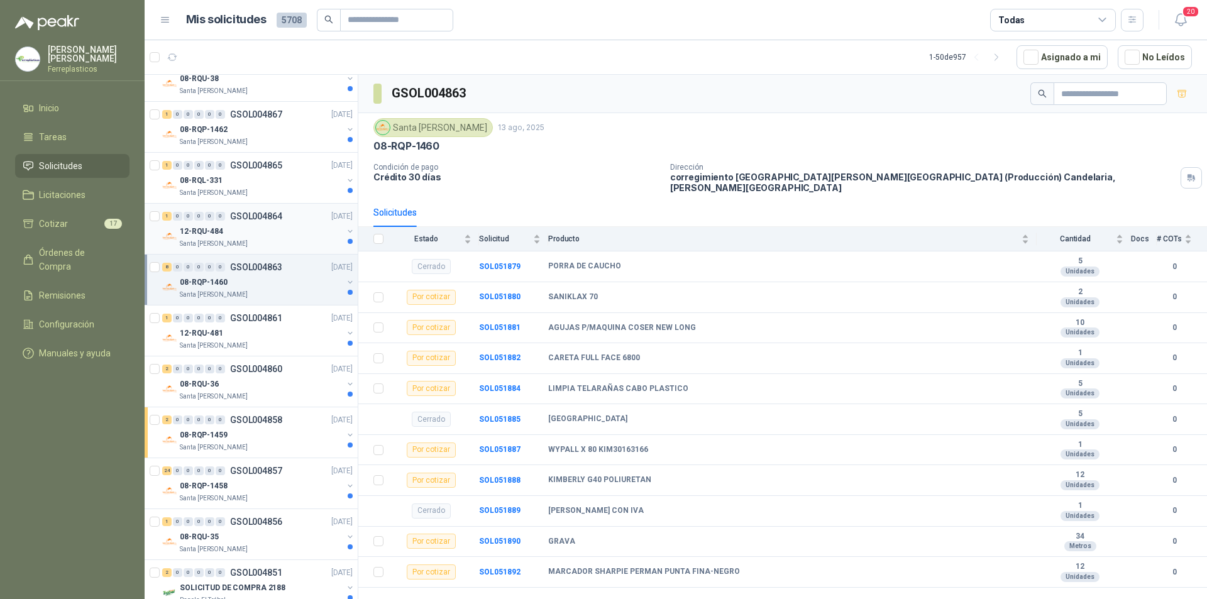
click at [285, 234] on div "12-RQU-484" at bounding box center [261, 231] width 163 height 15
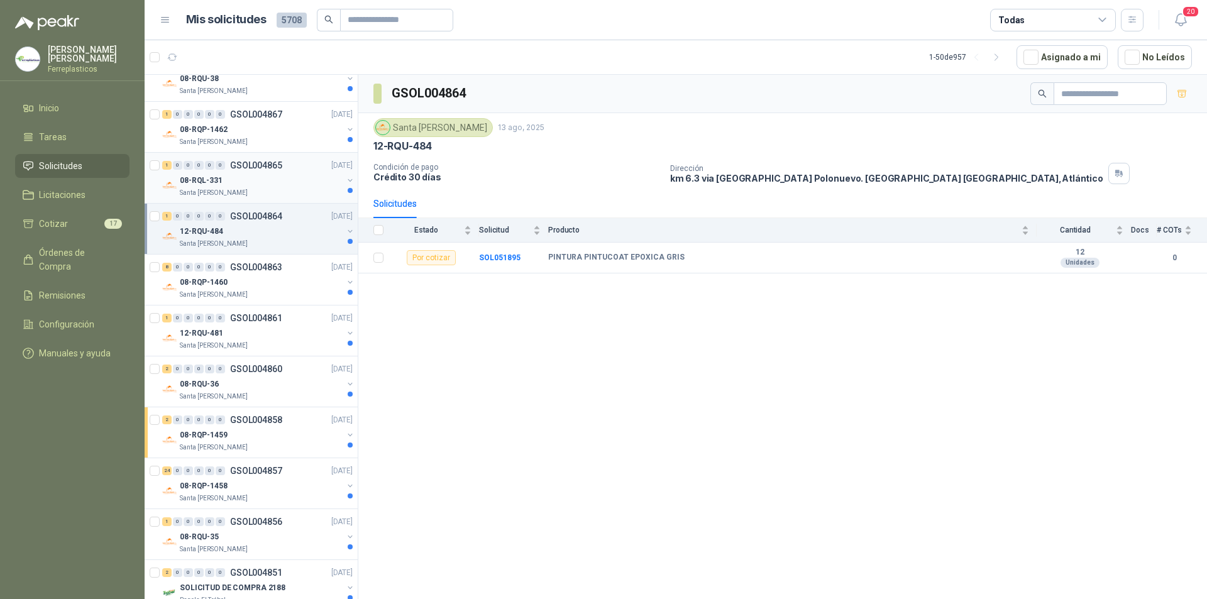
click at [282, 178] on div "08-RQL-331" at bounding box center [261, 180] width 163 height 15
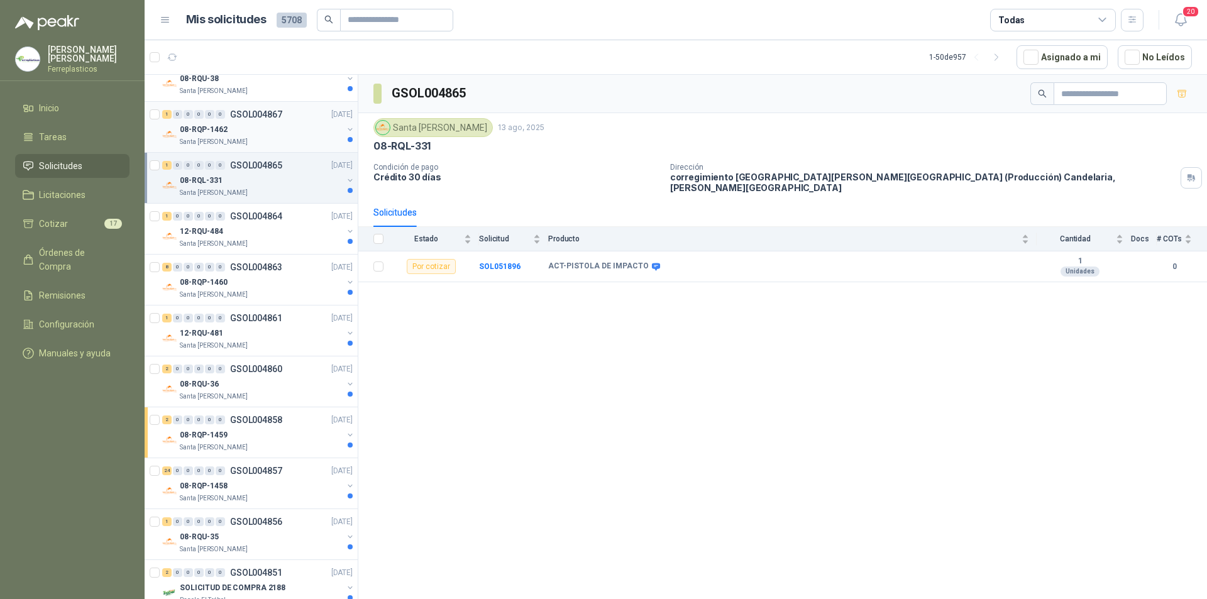
click at [275, 125] on div "08-RQP-1462" at bounding box center [261, 129] width 163 height 15
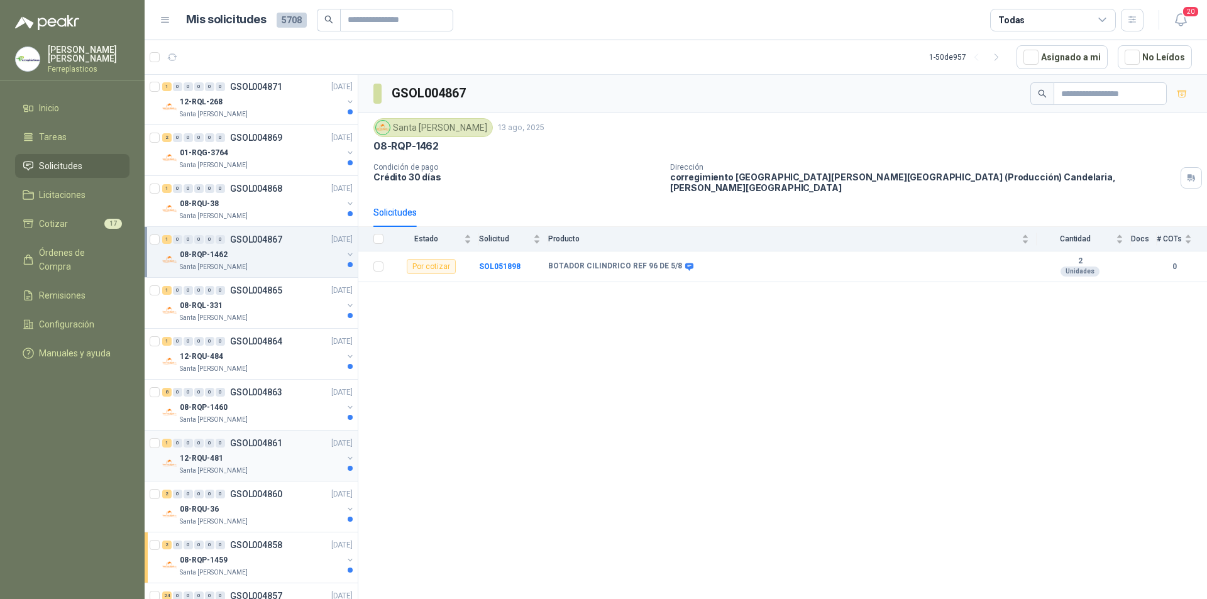
scroll to position [714, 0]
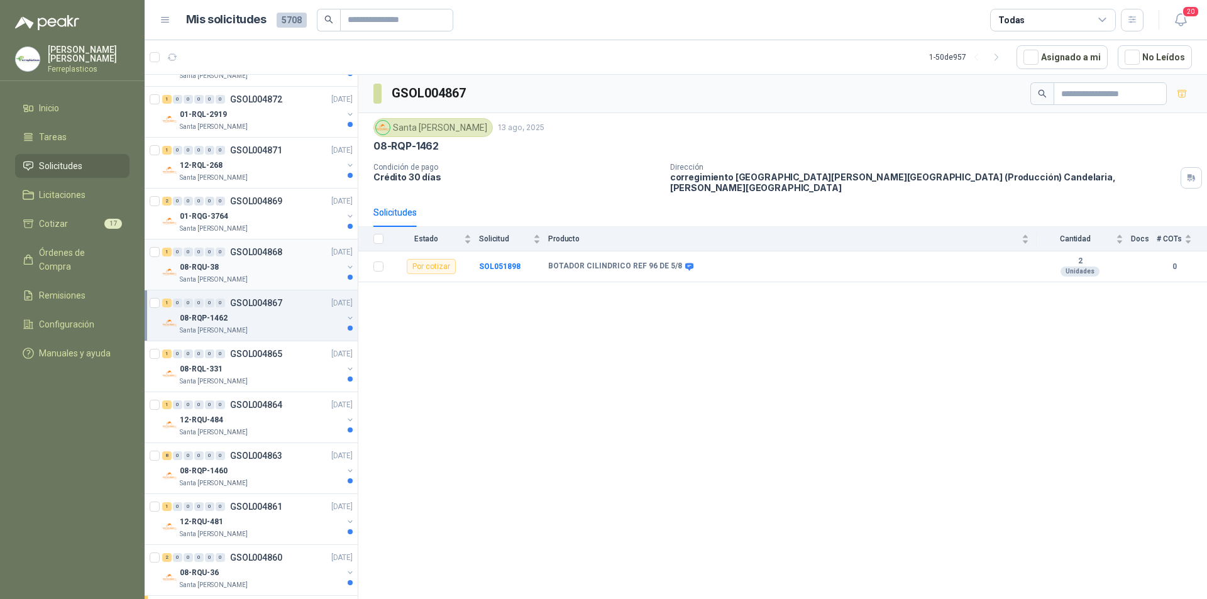
click at [281, 256] on p "GSOL004868" at bounding box center [256, 252] width 52 height 9
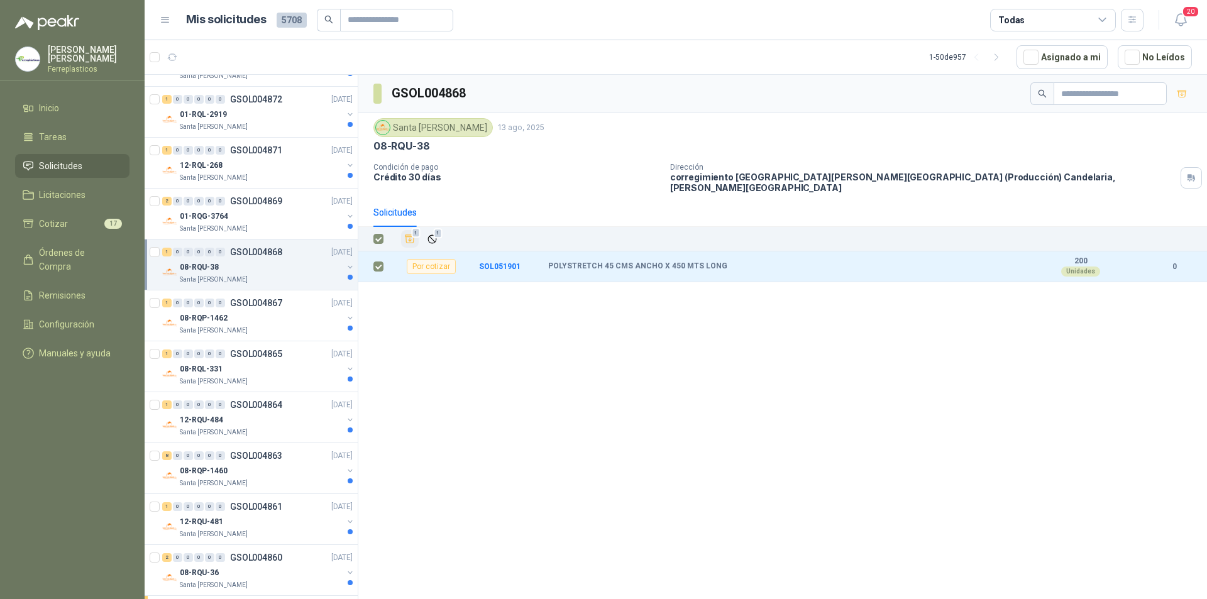
click at [414, 233] on icon "Añadir" at bounding box center [409, 238] width 11 height 11
click at [255, 214] on div "01-RQG-3764" at bounding box center [261, 216] width 163 height 15
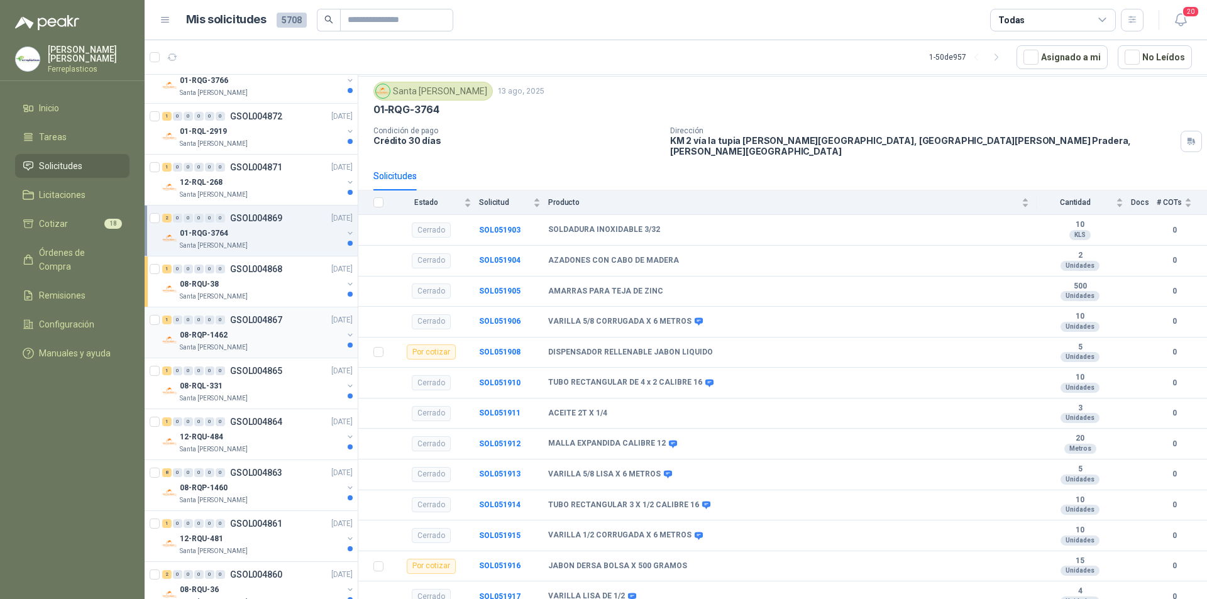
scroll to position [651, 0]
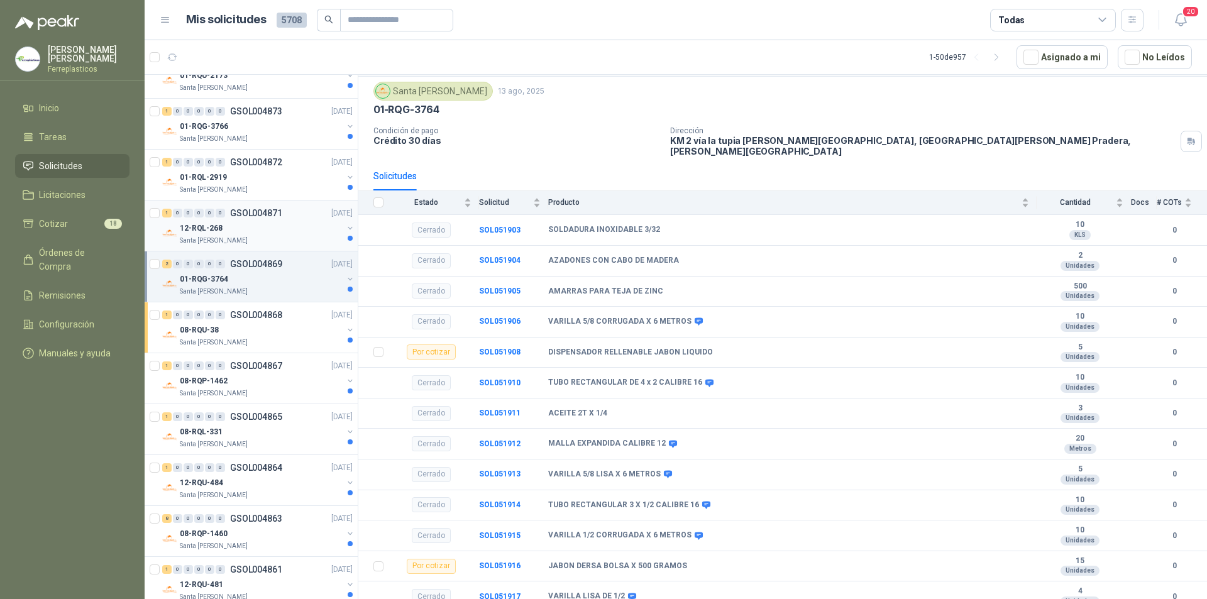
click at [268, 228] on div "12-RQL-268" at bounding box center [261, 228] width 163 height 15
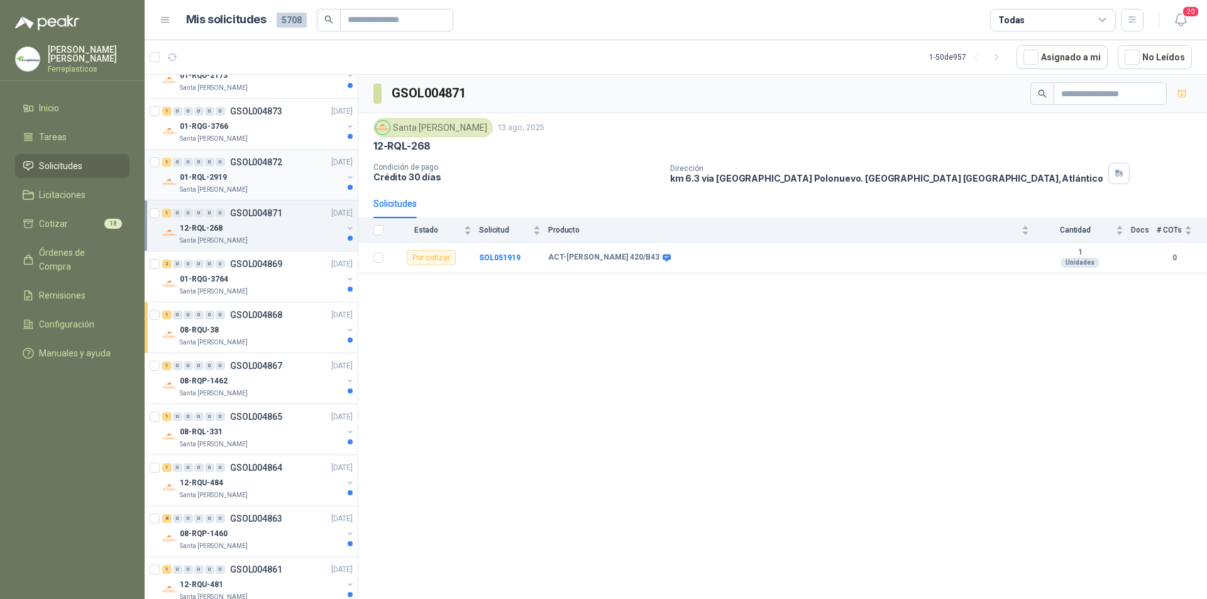
click at [266, 187] on div "Santa [PERSON_NAME]" at bounding box center [261, 190] width 163 height 10
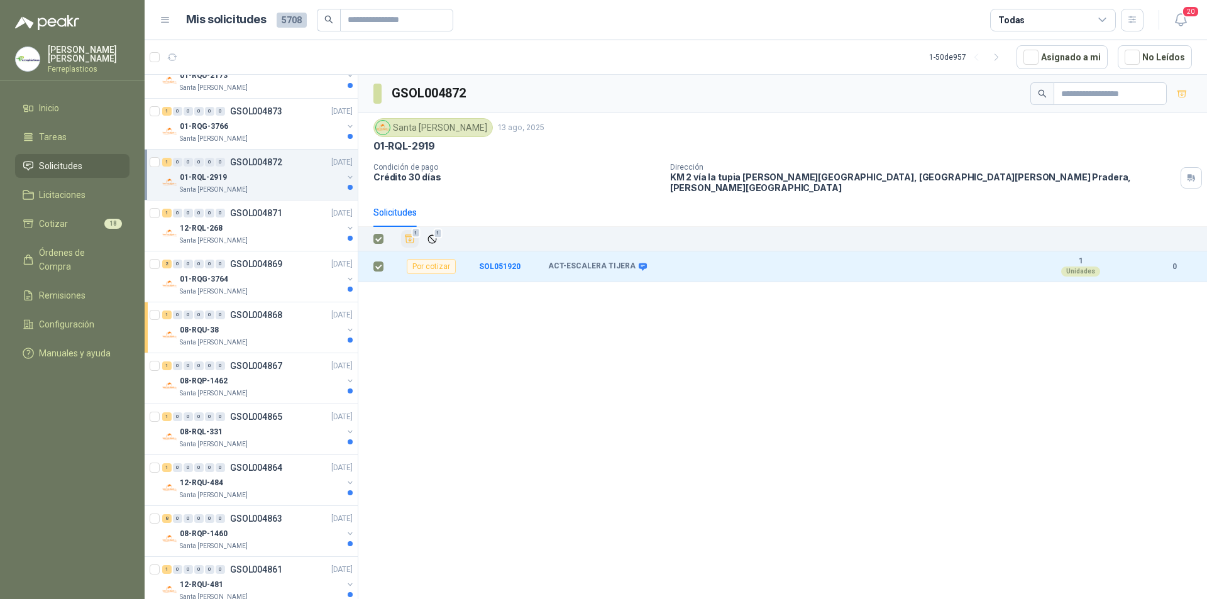
click at [411, 235] on icon "Añadir" at bounding box center [409, 239] width 9 height 8
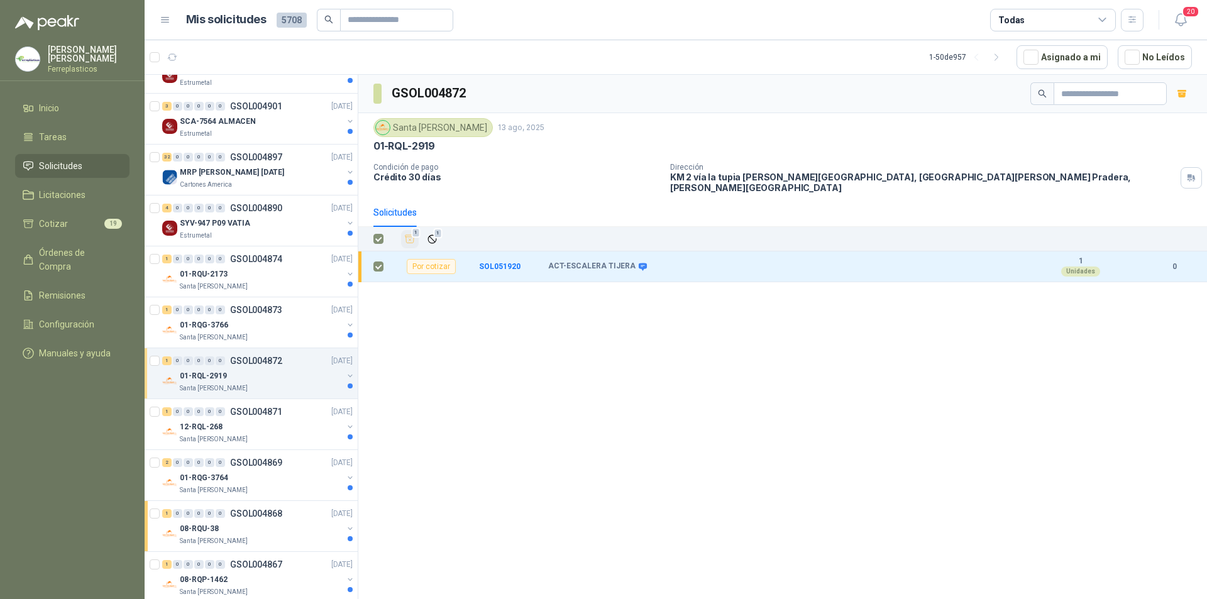
scroll to position [400, 0]
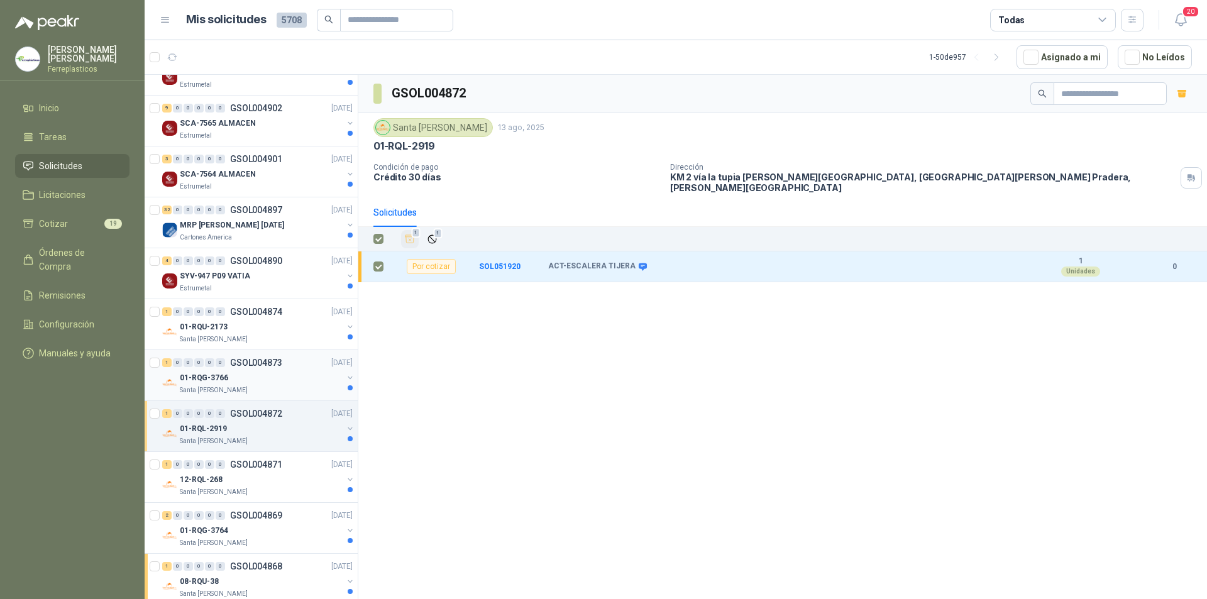
click at [261, 367] on p "GSOL004873" at bounding box center [256, 362] width 52 height 9
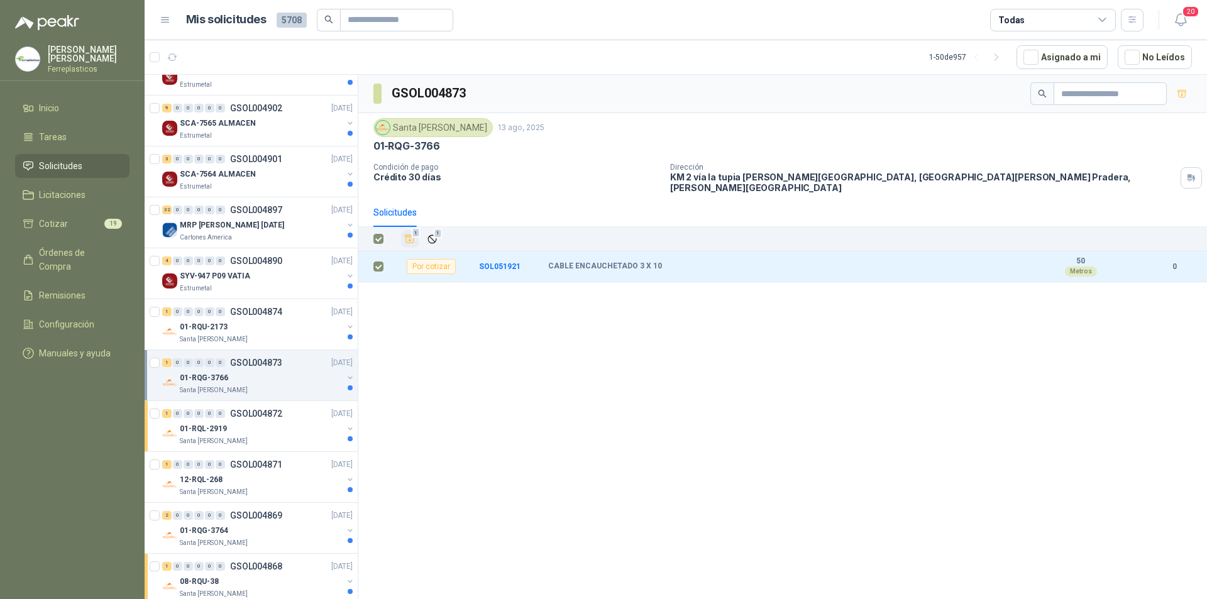
click at [404, 233] on icon "Añadir" at bounding box center [409, 238] width 11 height 11
click at [201, 332] on p "01-RQU-2173" at bounding box center [204, 327] width 48 height 12
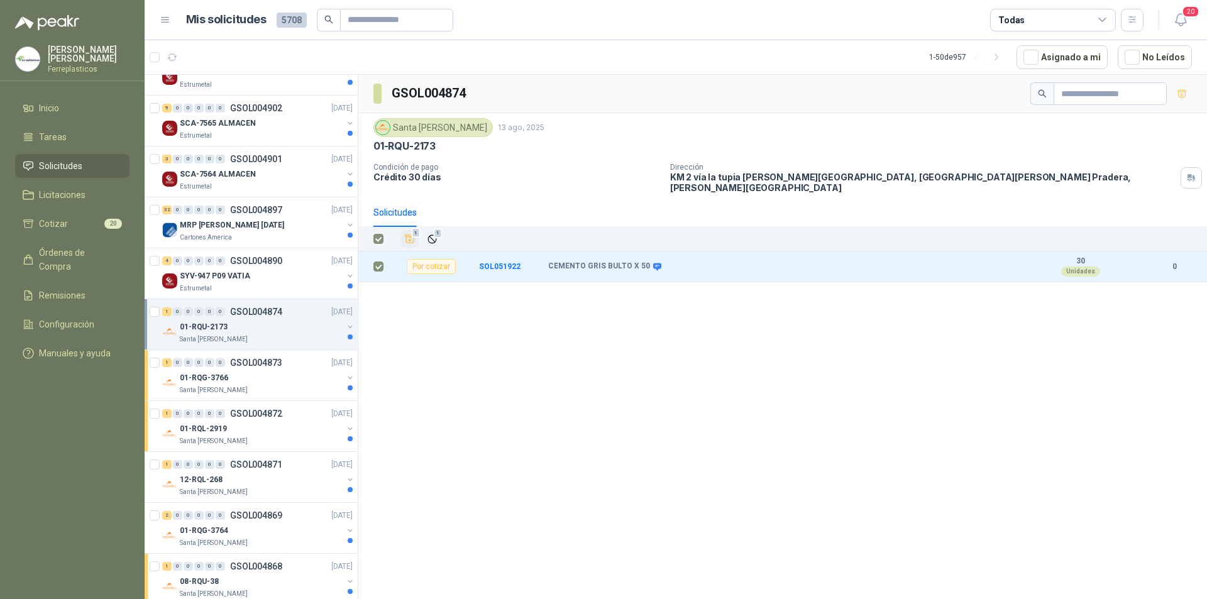
click at [414, 228] on span "1" at bounding box center [416, 233] width 9 height 10
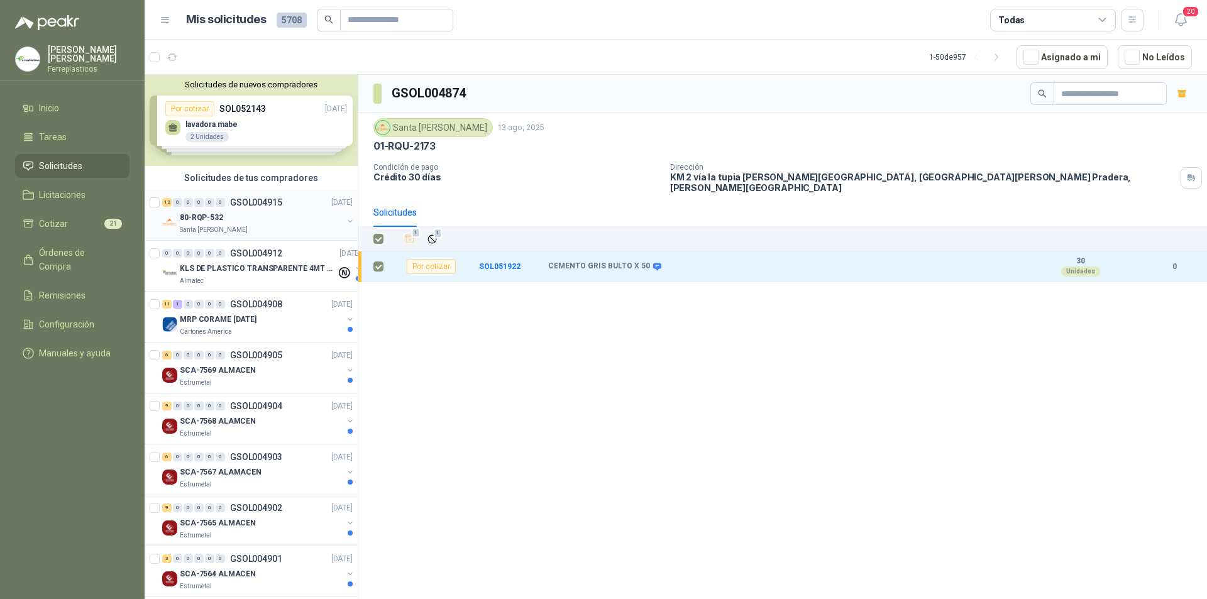
click at [249, 206] on p "GSOL004915" at bounding box center [256, 202] width 52 height 9
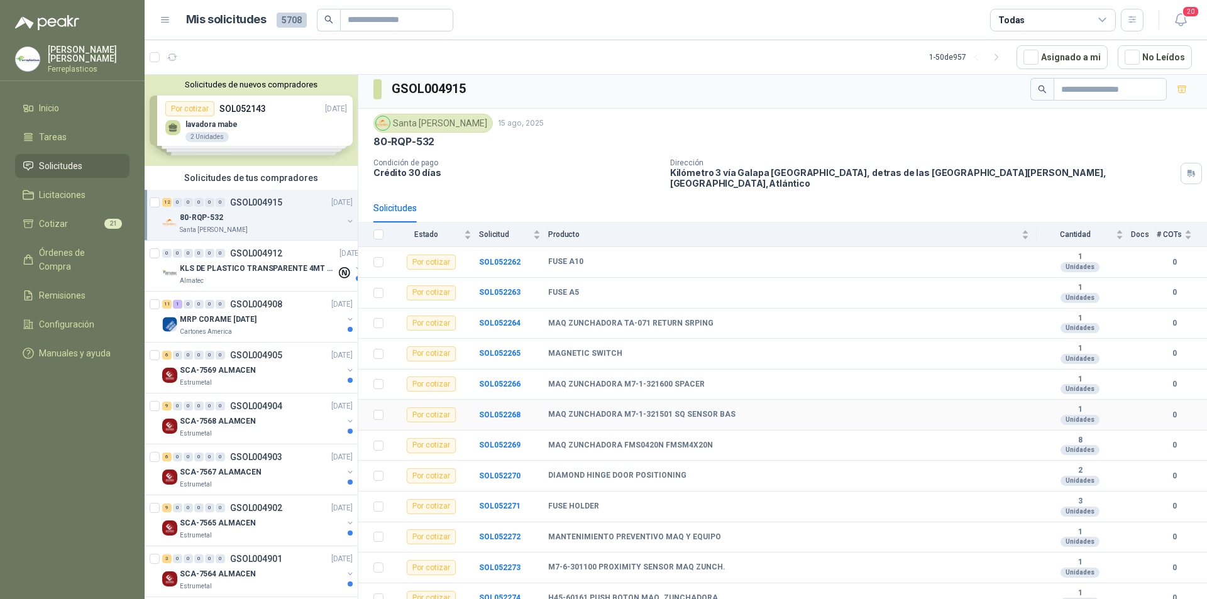
scroll to position [6, 0]
click at [86, 224] on li "Cotizar 21" at bounding box center [72, 224] width 99 height 14
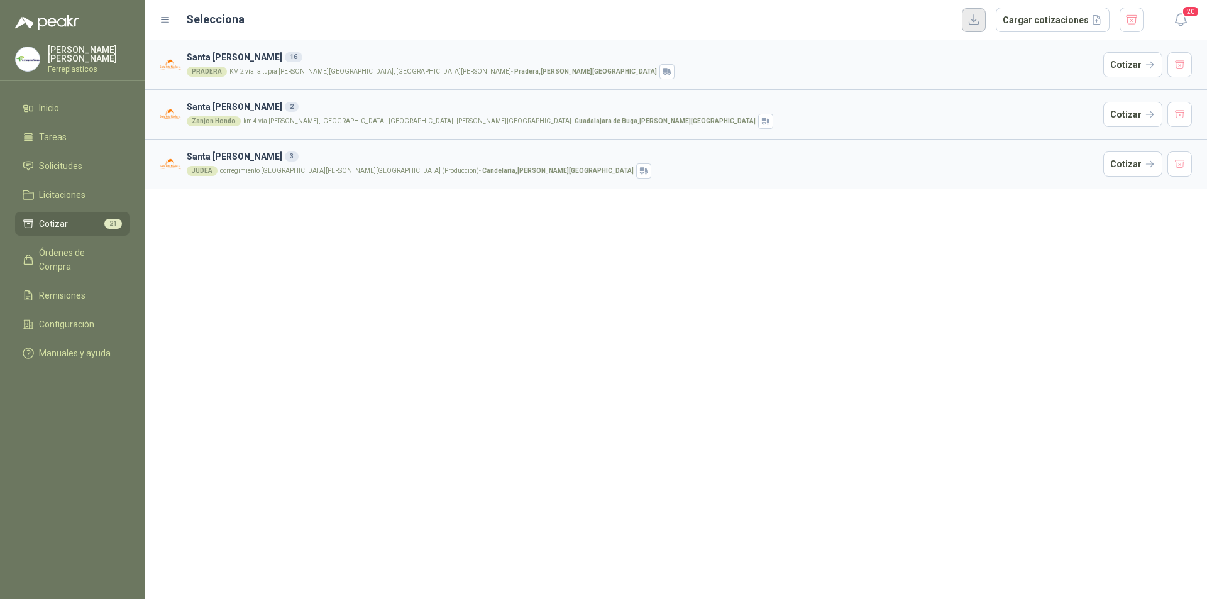
click at [979, 23] on button "button" at bounding box center [974, 20] width 24 height 24
